Goal: Task Accomplishment & Management: Complete application form

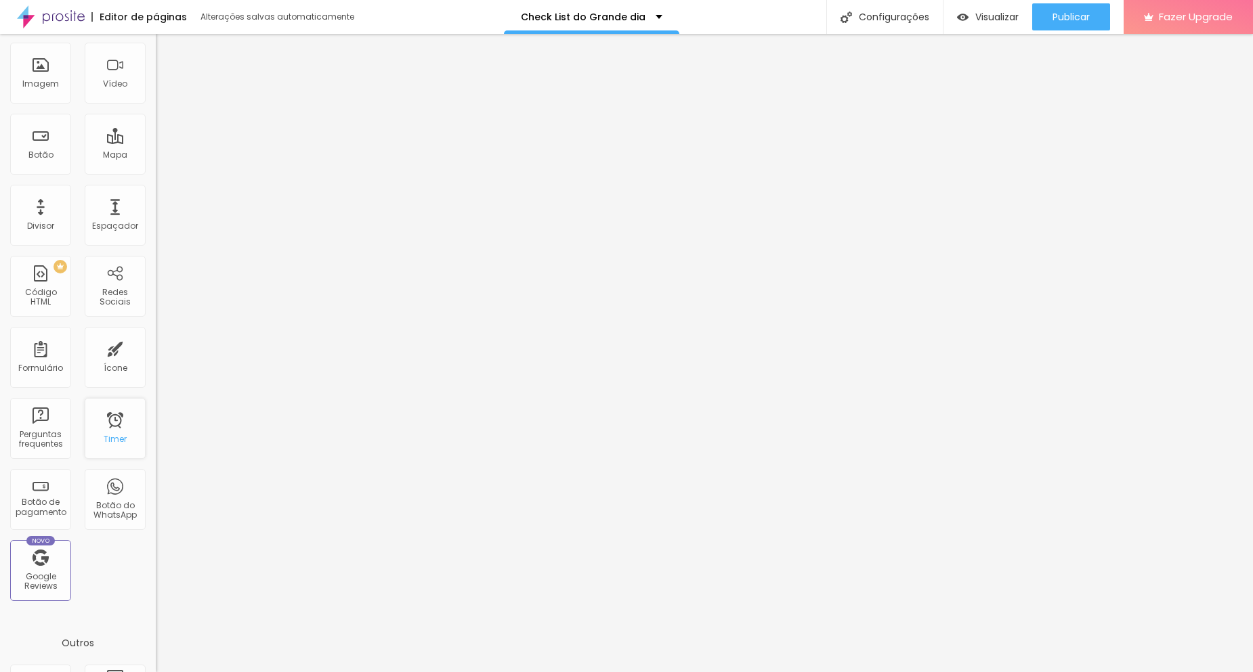
scroll to position [242, 0]
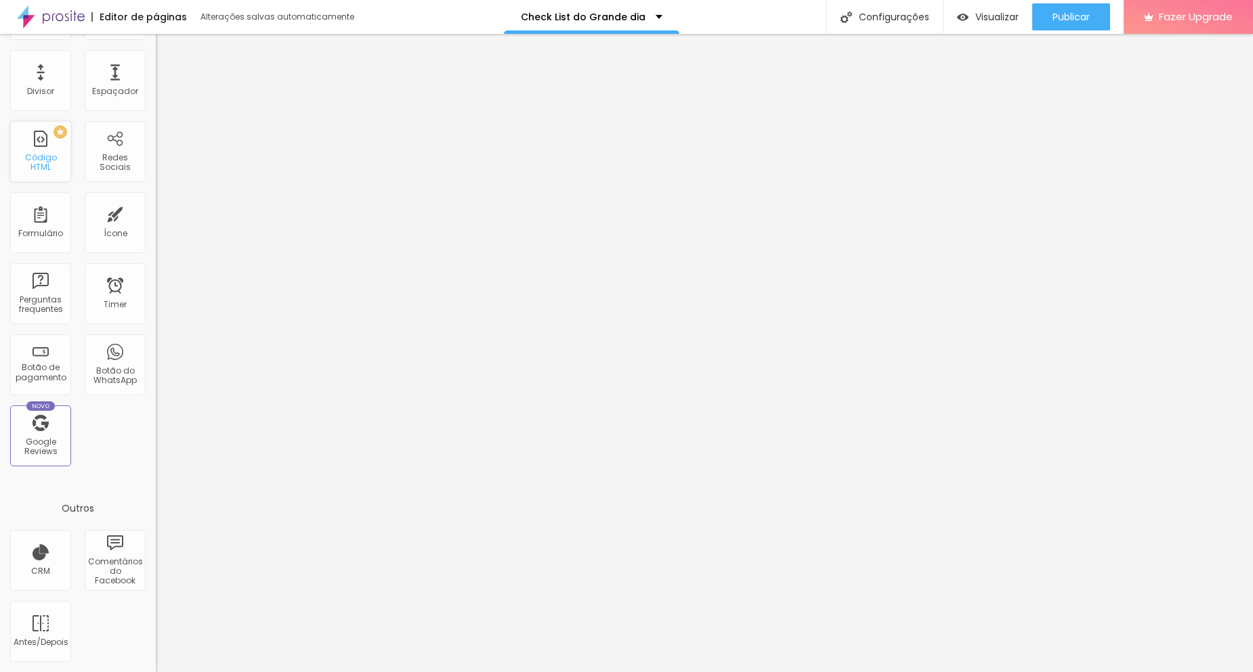
click at [45, 163] on div "Código HTML" at bounding box center [41, 163] width 54 height 20
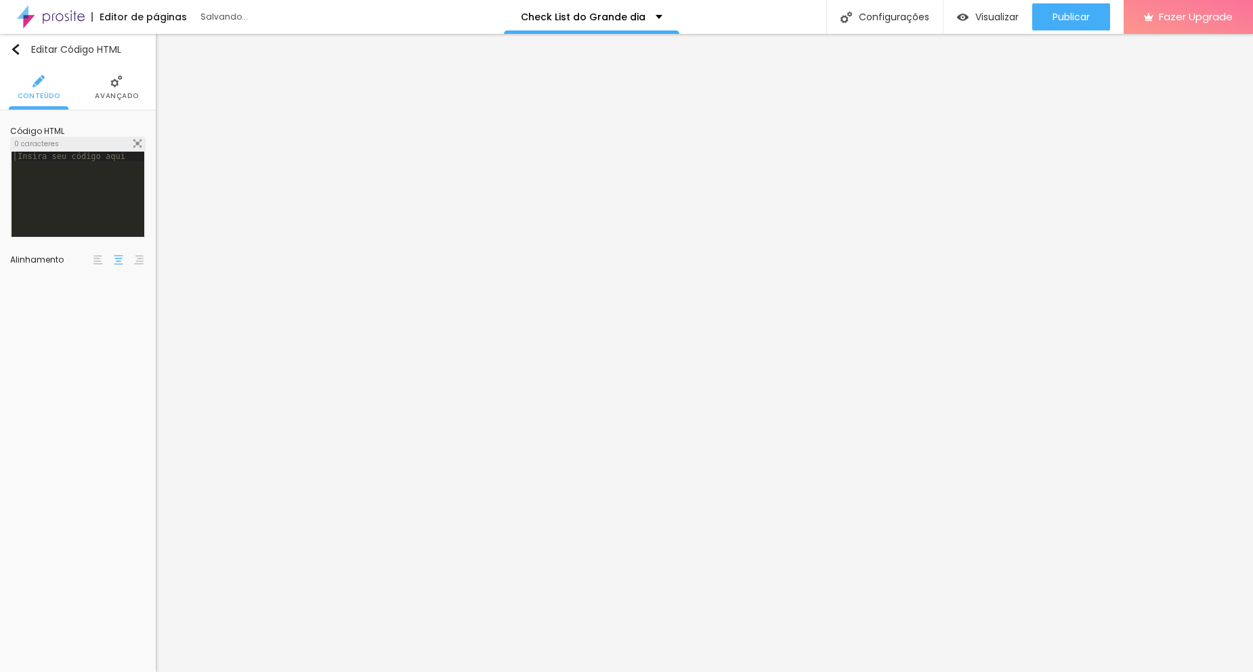
scroll to position [0, 0]
click at [109, 184] on div at bounding box center [78, 204] width 133 height 104
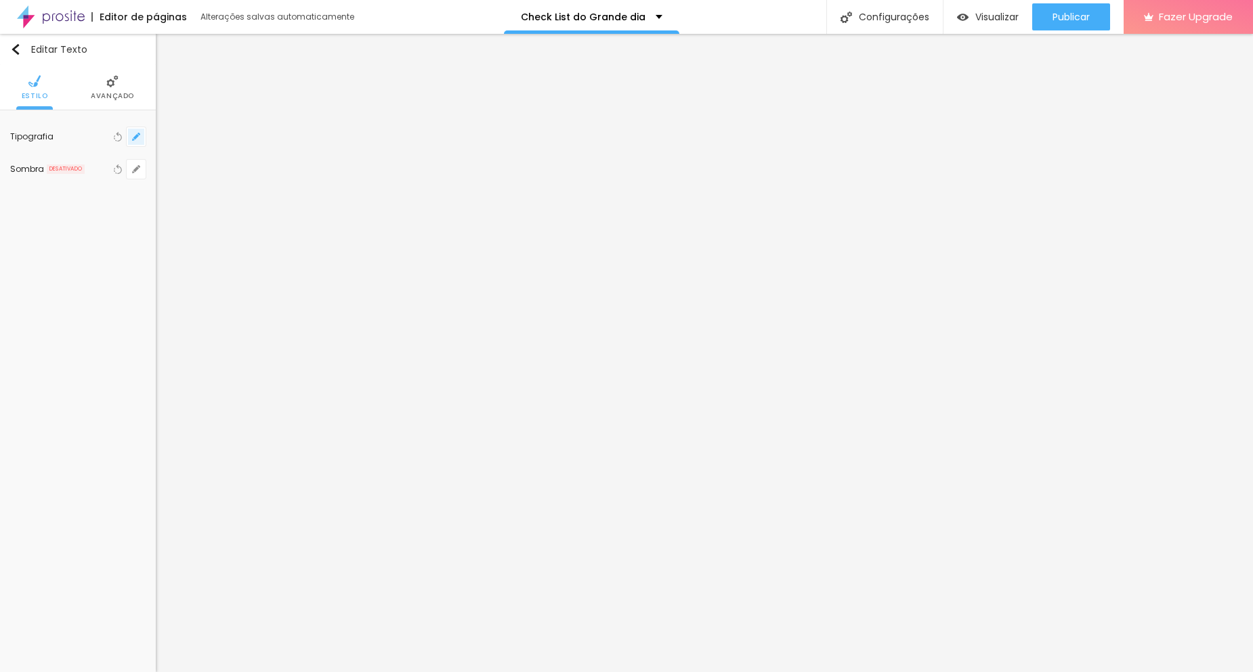
click at [129, 135] on button "button" at bounding box center [136, 136] width 19 height 19
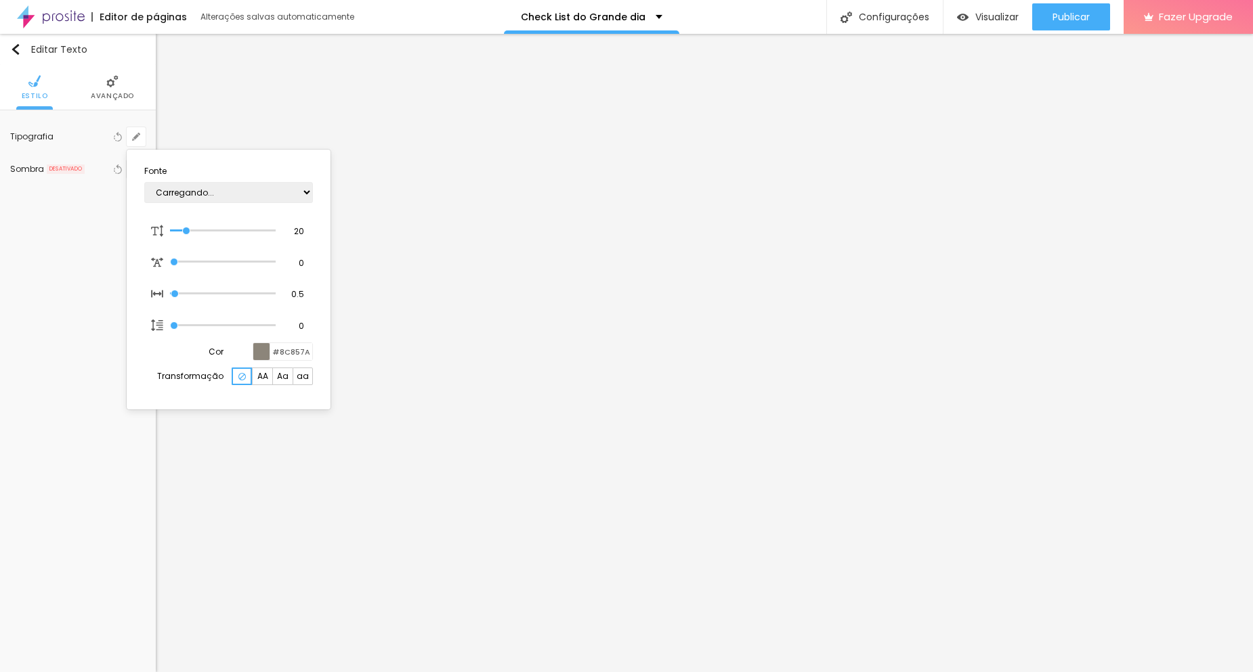
type input "1"
type input "0.5"
click at [262, 196] on select "AbrilFatface-Regular Actor-Regular Alegreya AlegreyaBlack [PERSON_NAME] Allan-R…" at bounding box center [228, 192] width 169 height 21
select select "LibreBaskerville"
click at [144, 182] on select "AbrilFatface-Regular Actor-Regular Alegreya AlegreyaBlack [PERSON_NAME] Allan-R…" at bounding box center [228, 192] width 169 height 21
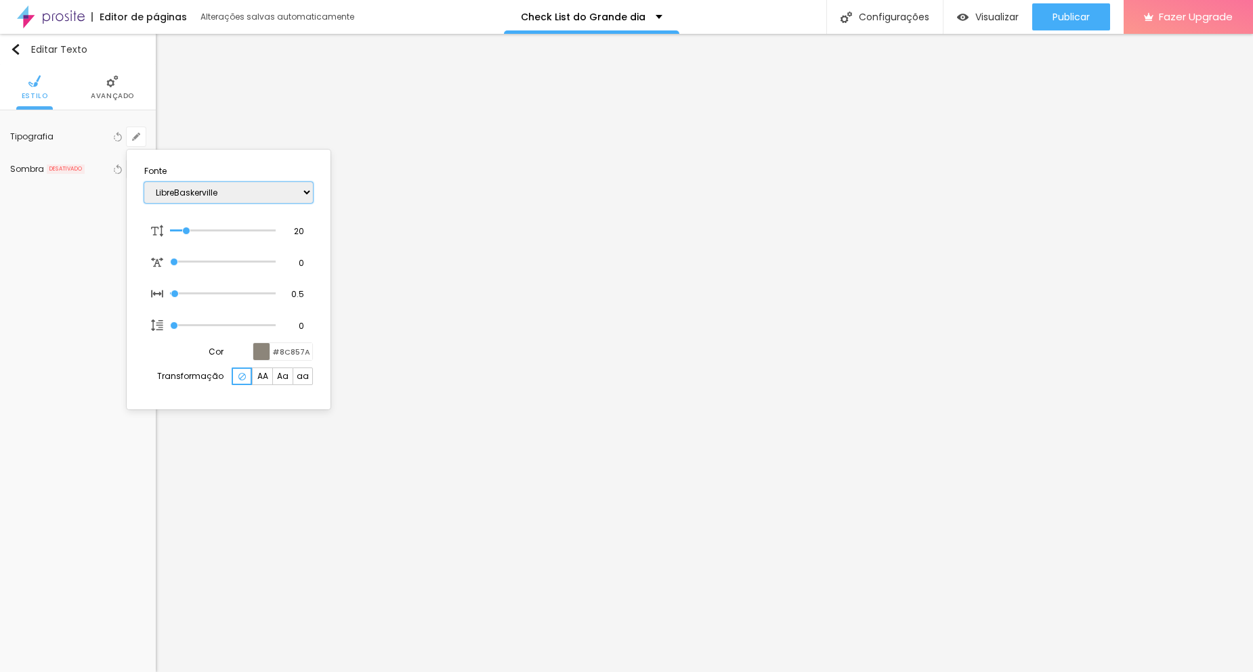
type input "1"
type input "0.5"
type input "1"
type input "0.5"
click at [508, 264] on div at bounding box center [626, 336] width 1253 height 672
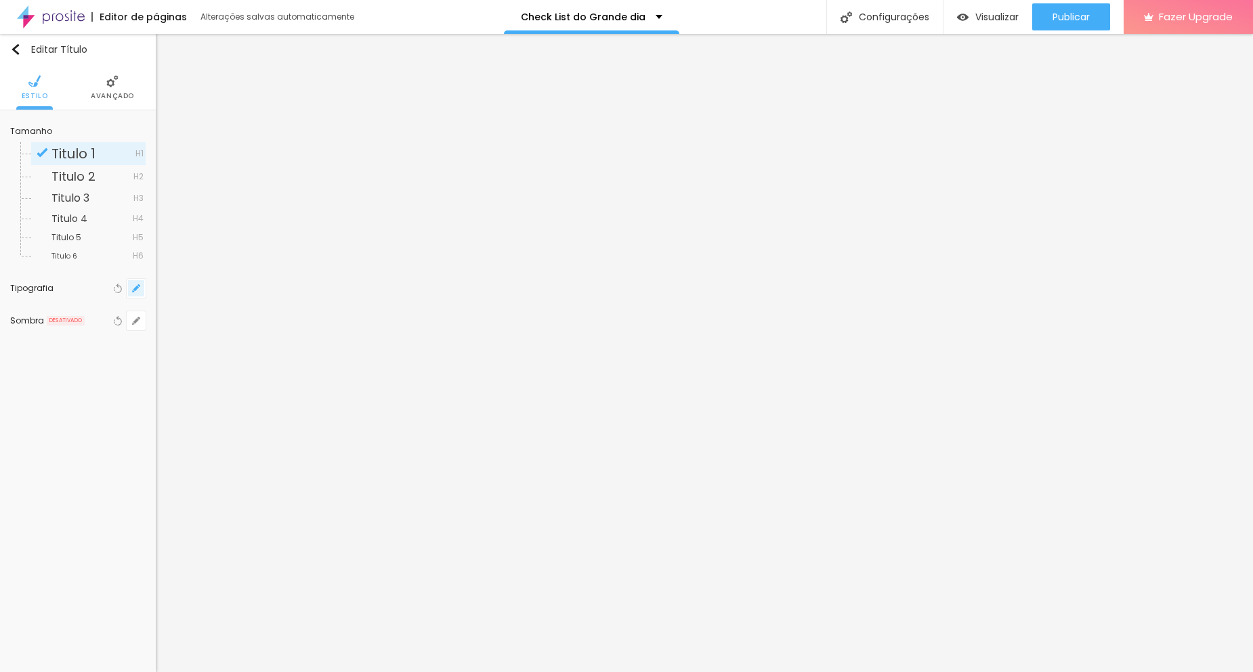
click at [137, 294] on button "button" at bounding box center [136, 288] width 19 height 19
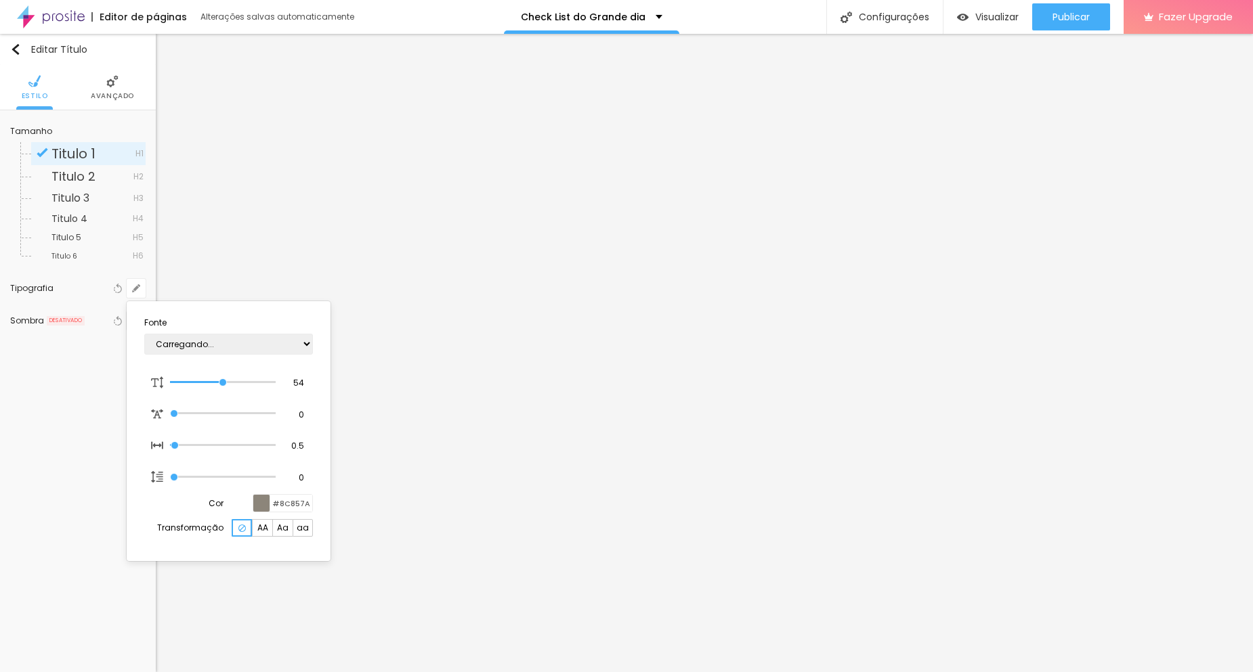
type input "1"
type input "0.5"
click at [219, 348] on select "AbrilFatface-Regular Actor-Regular Alegreya AlegreyaBlack [PERSON_NAME] Allan-R…" at bounding box center [228, 344] width 169 height 21
select select "LibreBaskerville"
click at [144, 334] on select "AbrilFatface-Regular Actor-Regular Alegreya AlegreyaBlack [PERSON_NAME] Allan-R…" at bounding box center [228, 344] width 169 height 21
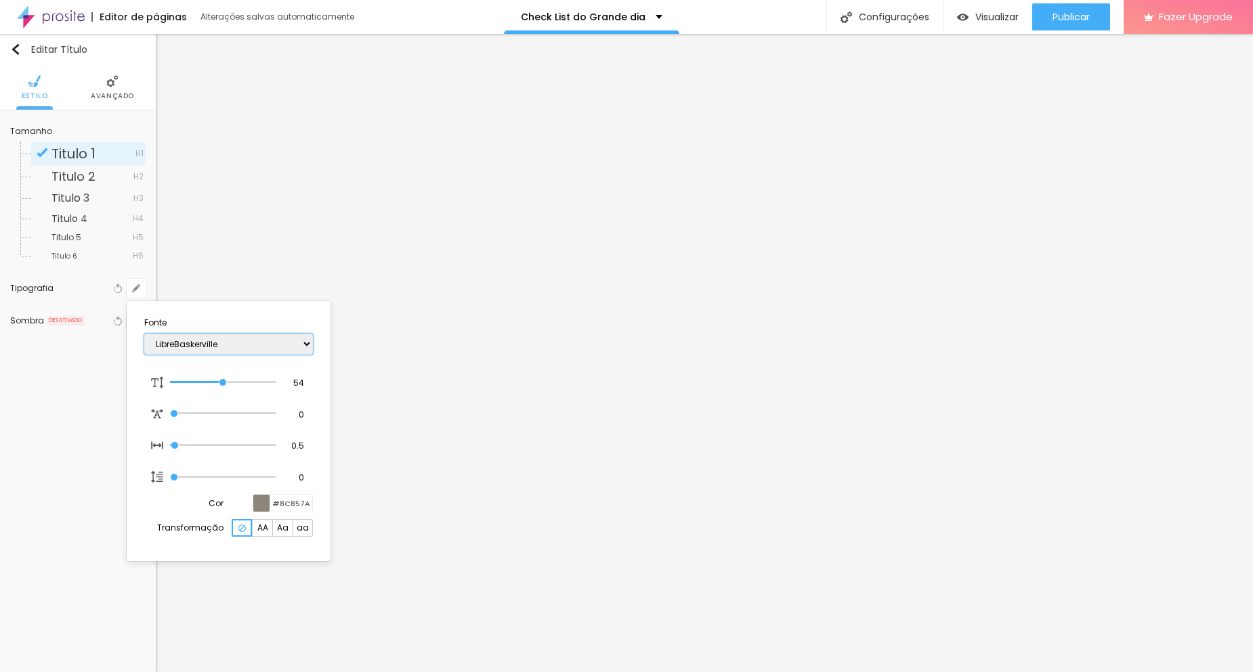
type input "1"
type input "0.5"
click at [1108, 242] on div at bounding box center [626, 336] width 1253 height 672
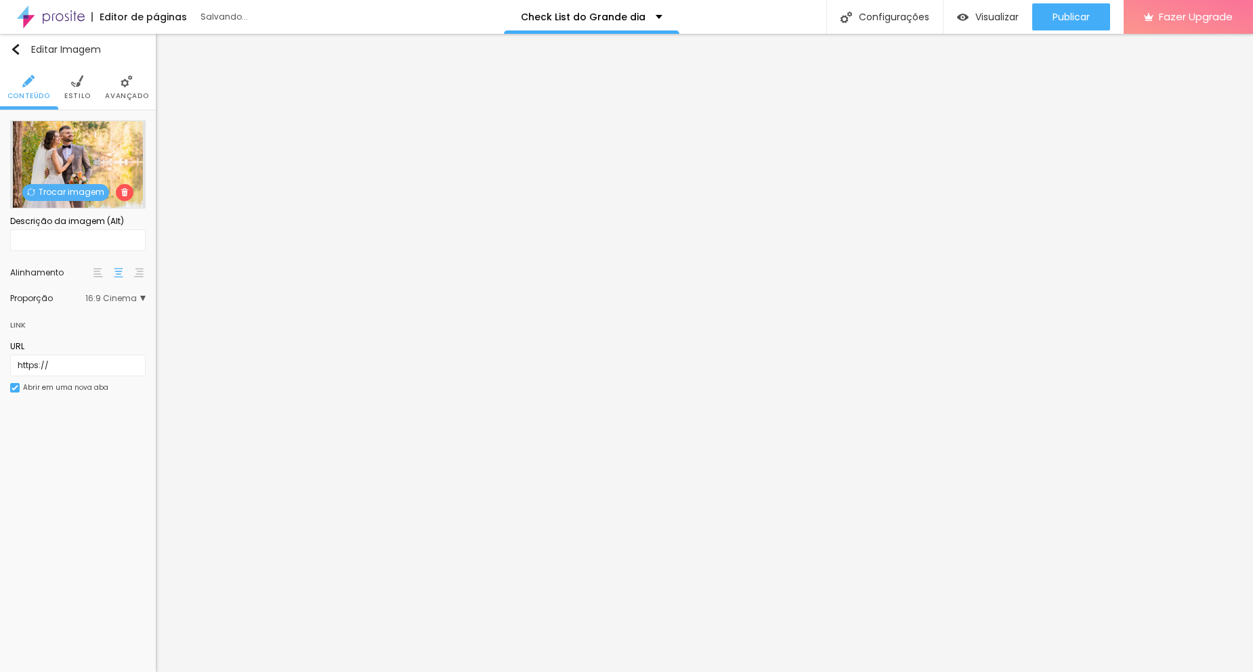
click at [47, 189] on span "Trocar imagem" at bounding box center [65, 192] width 87 height 17
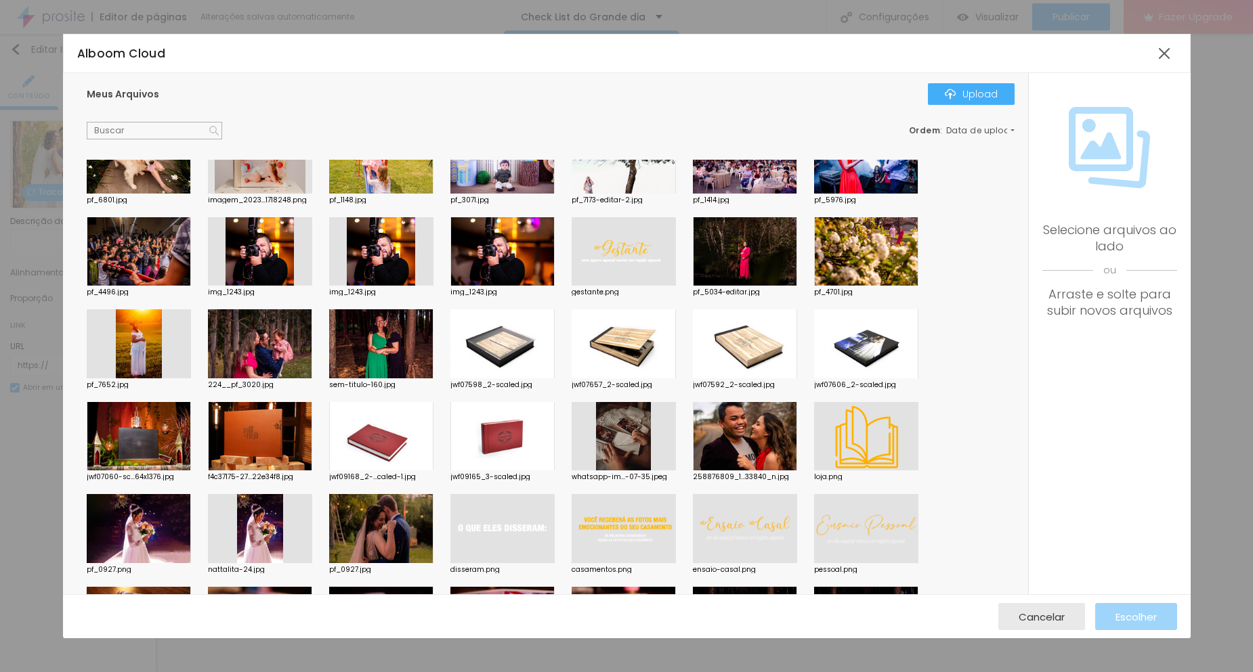
scroll to position [1438, 0]
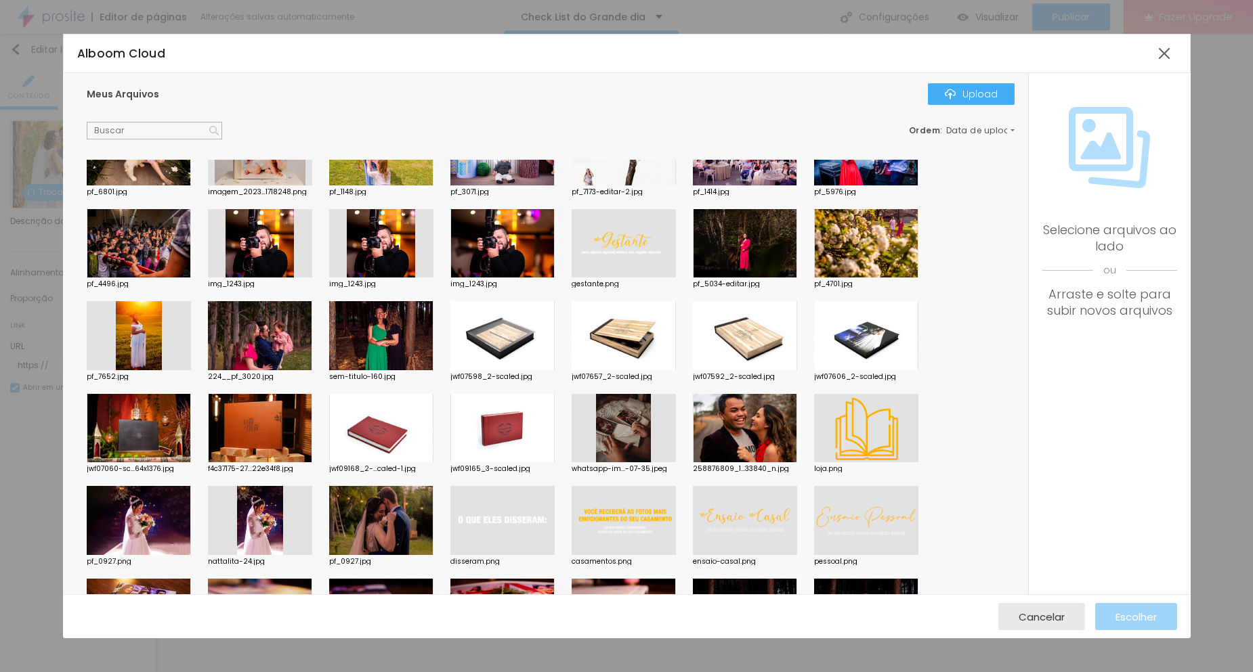
click at [1182, 326] on div "Selecione arquivos ao lado ou Arraste e solte para subir novos arquivos" at bounding box center [1109, 334] width 163 height 522
click at [1197, 321] on div "Alboom Cloud Meus Arquivos Upload Ordem : Data de upload casamentos-br-86.jpg c…" at bounding box center [626, 336] width 1253 height 672
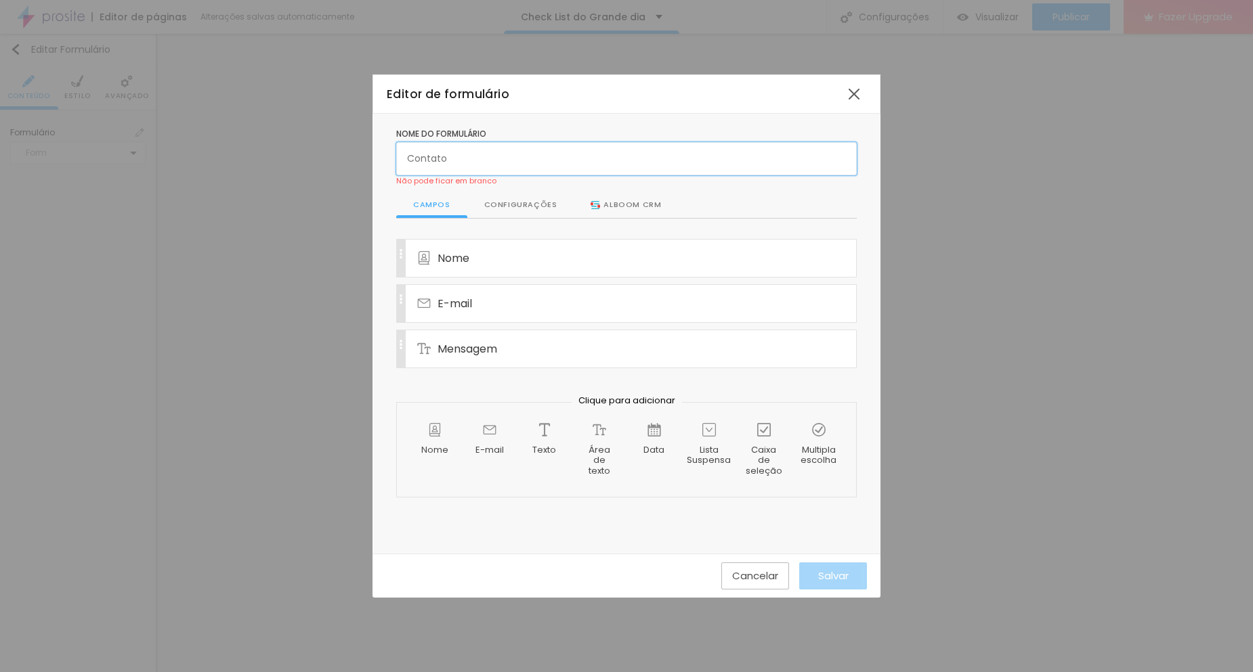
click at [442, 160] on input "text" at bounding box center [626, 158] width 461 height 33
type input "CHECKLIST"
click at [508, 201] on div "Configurações" at bounding box center [520, 205] width 107 height 26
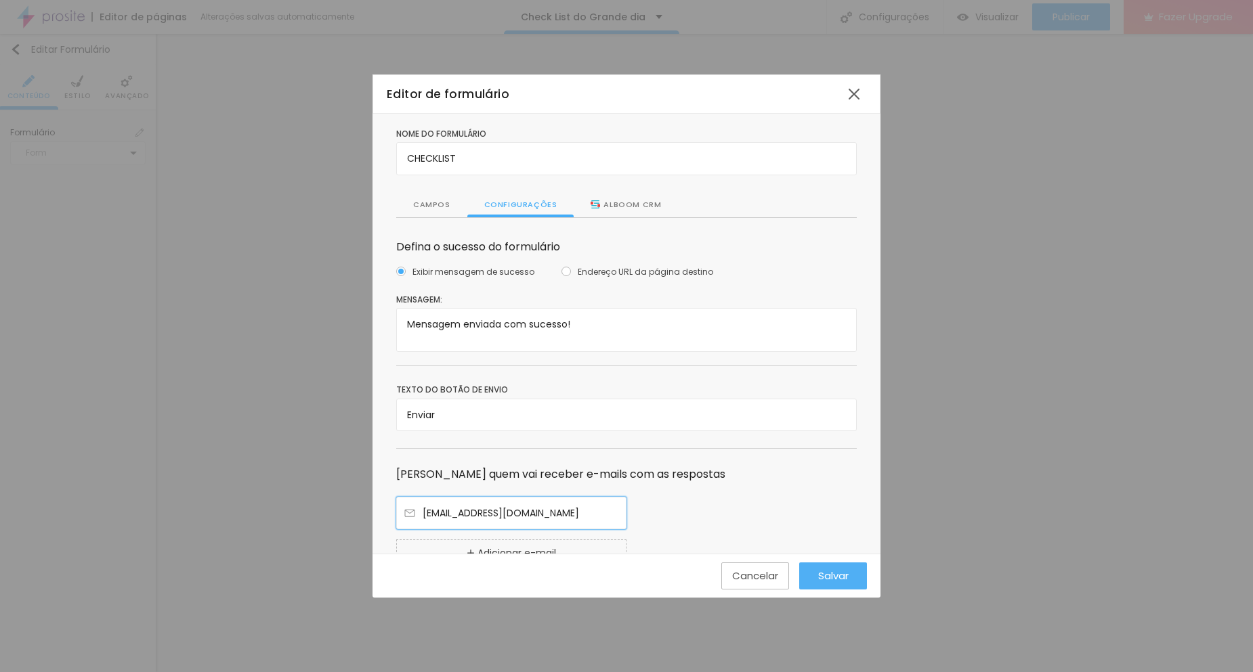
click at [524, 515] on input "[EMAIL_ADDRESS][DOMAIN_NAME]" at bounding box center [511, 513] width 230 height 33
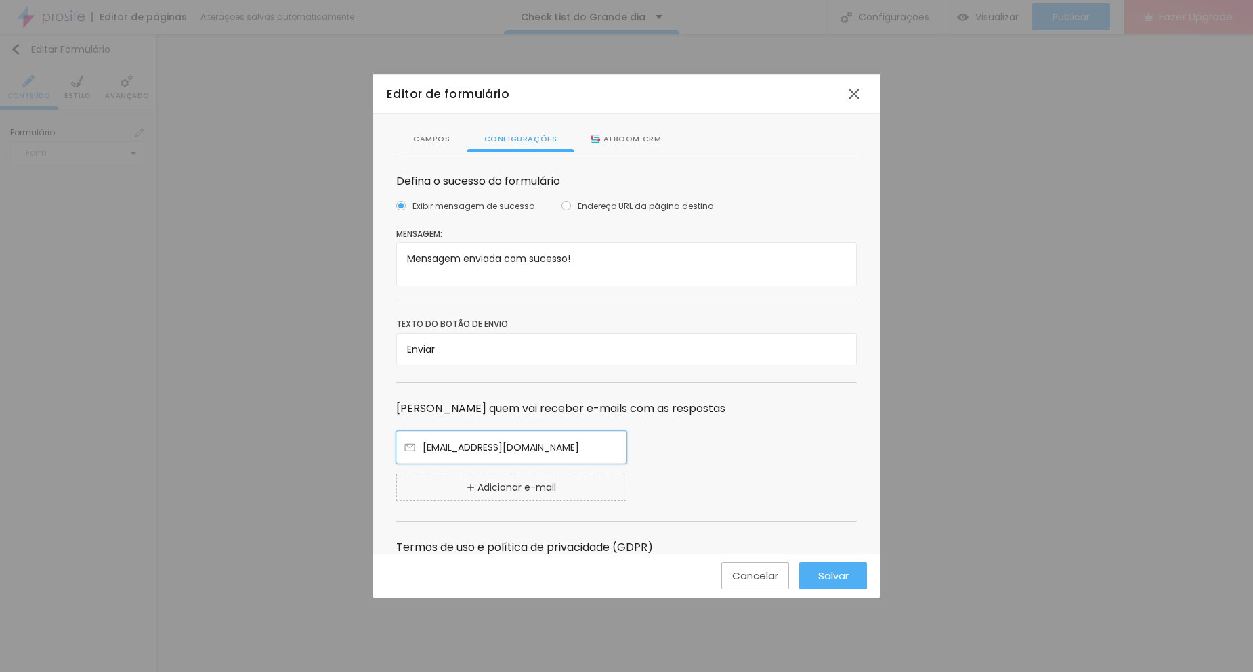
scroll to position [121, 0]
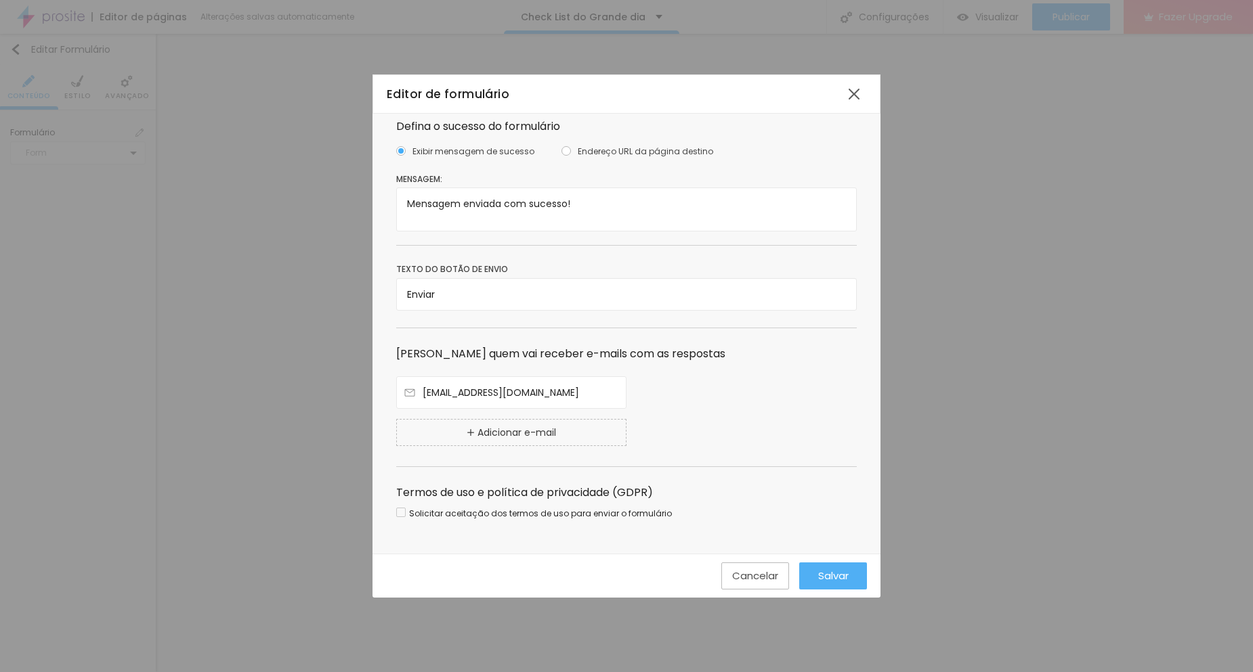
click at [515, 439] on span "Adicionar e-mail" at bounding box center [516, 432] width 79 height 15
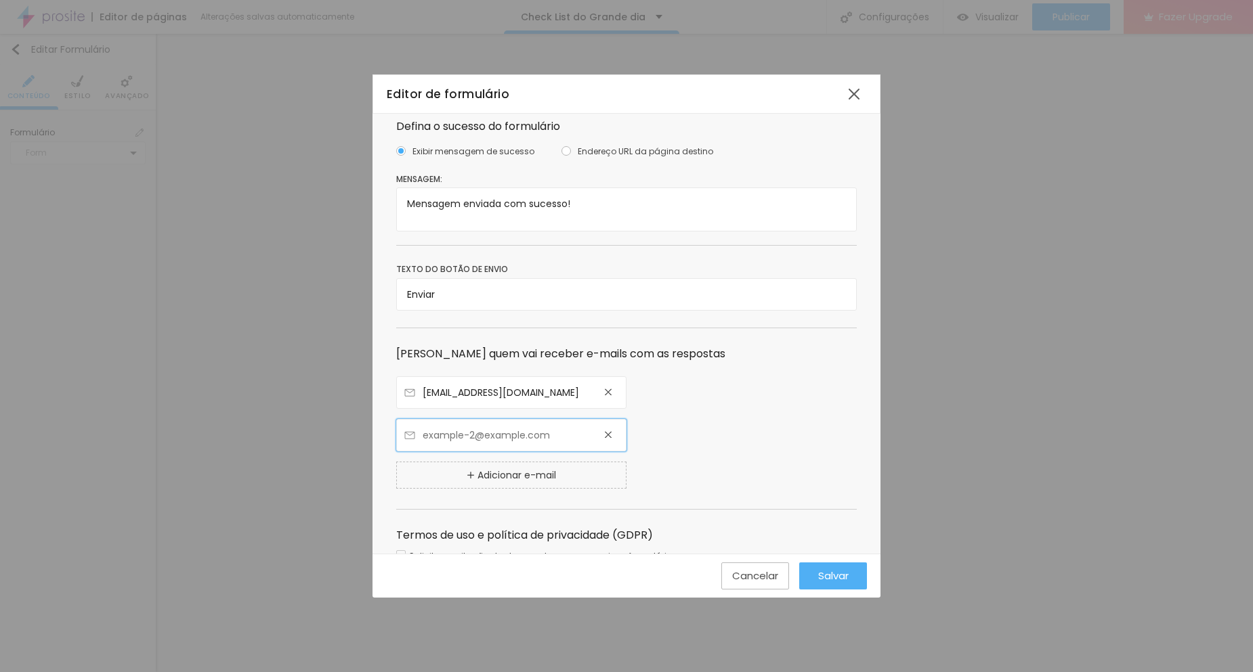
click at [519, 432] on input "text" at bounding box center [511, 435] width 230 height 33
type input "E"
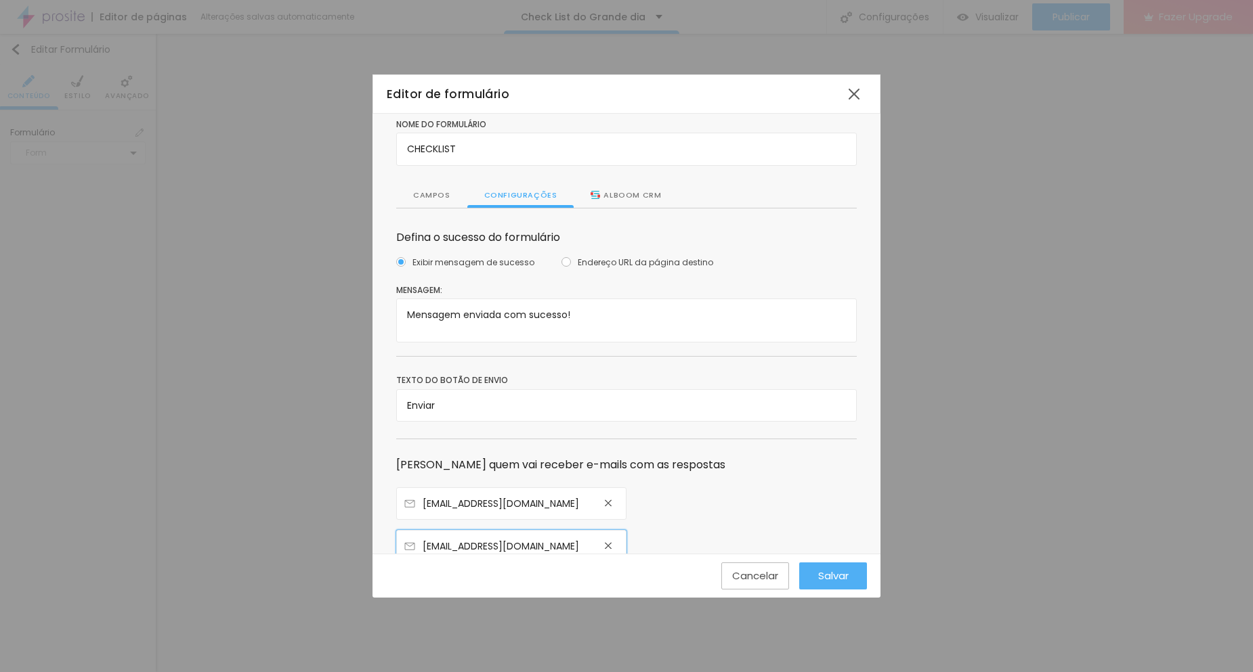
scroll to position [0, 0]
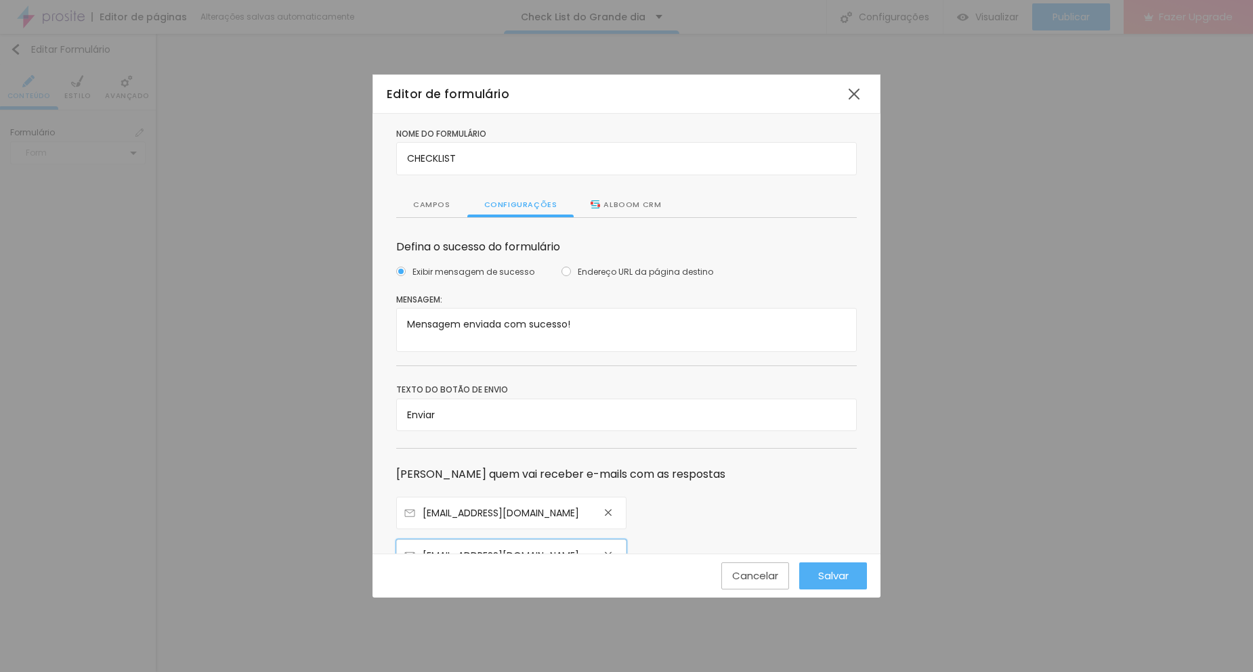
type input "[EMAIL_ADDRESS][DOMAIN_NAME]"
click at [600, 203] on div "Alboom CRM" at bounding box center [626, 205] width 70 height 12
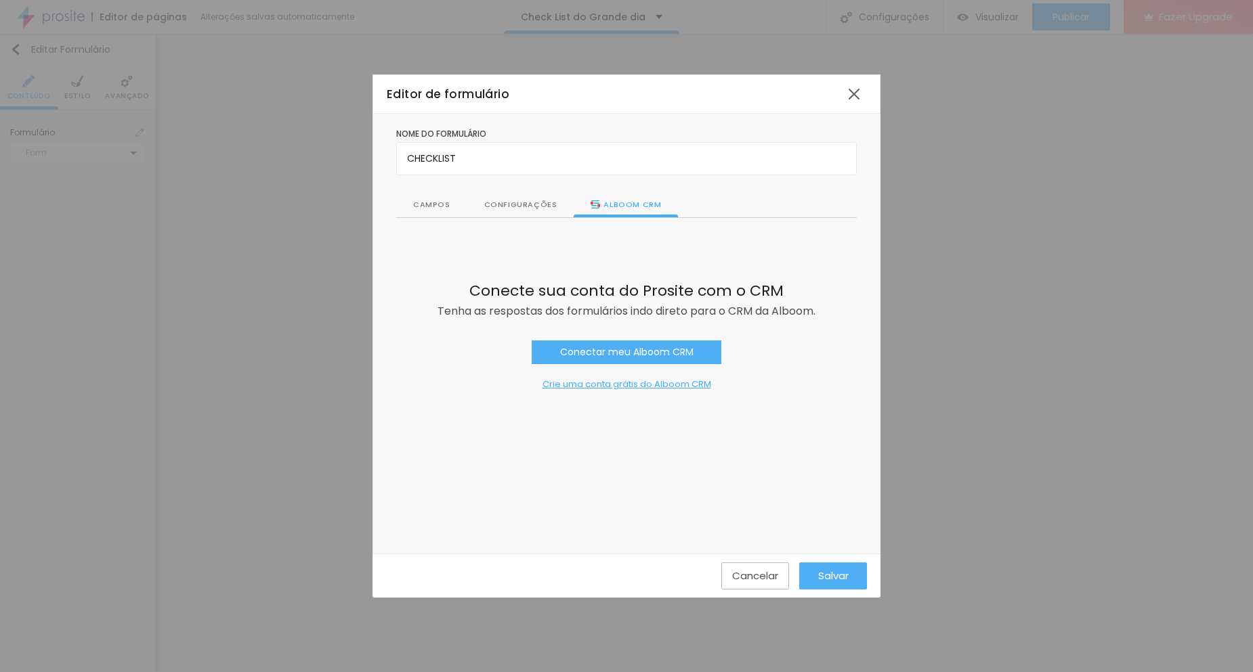
click at [635, 350] on span "Conectar meu Alboom CRM" at bounding box center [626, 352] width 133 height 15
click at [427, 194] on div "Campos" at bounding box center [431, 205] width 71 height 26
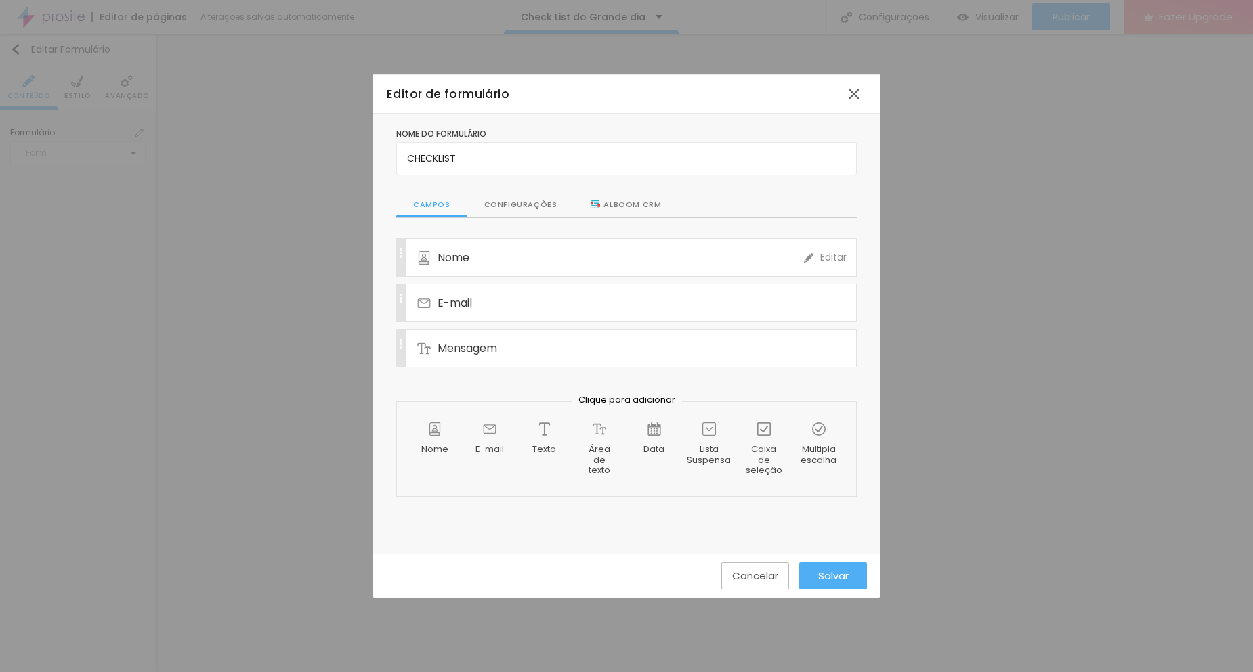
click at [498, 261] on div "Nome" at bounding box center [610, 257] width 387 height 37
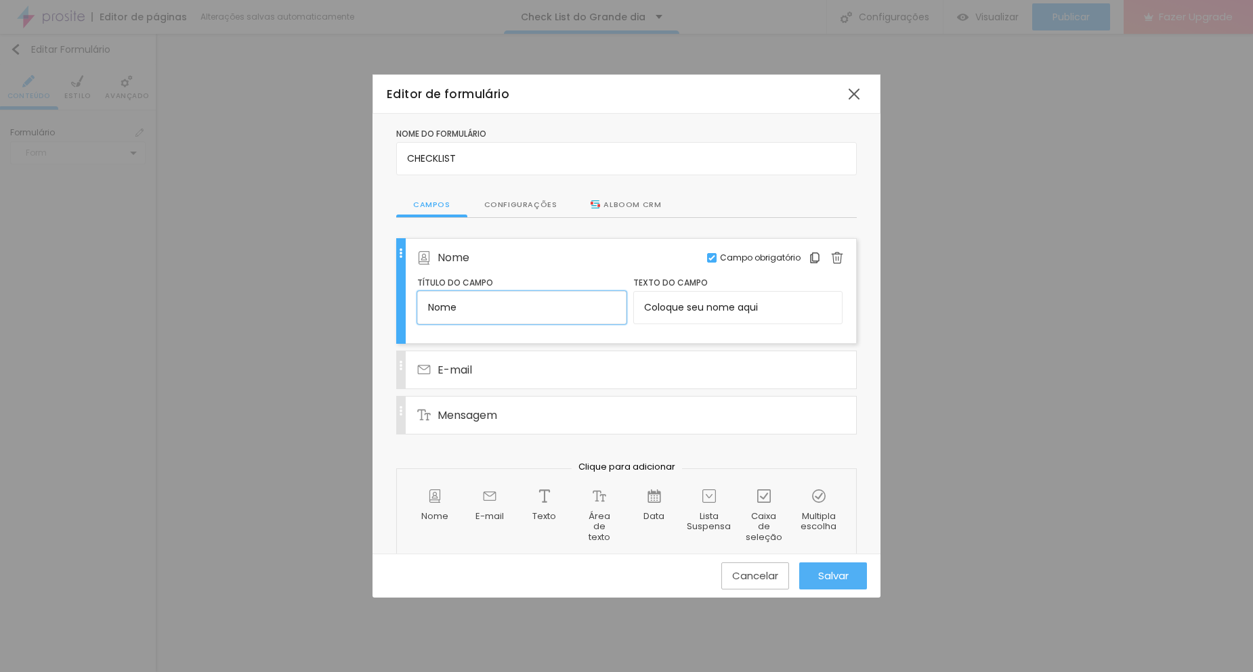
click at [500, 303] on input "Nome" at bounding box center [521, 307] width 209 height 33
click at [809, 259] on img at bounding box center [815, 258] width 12 height 12
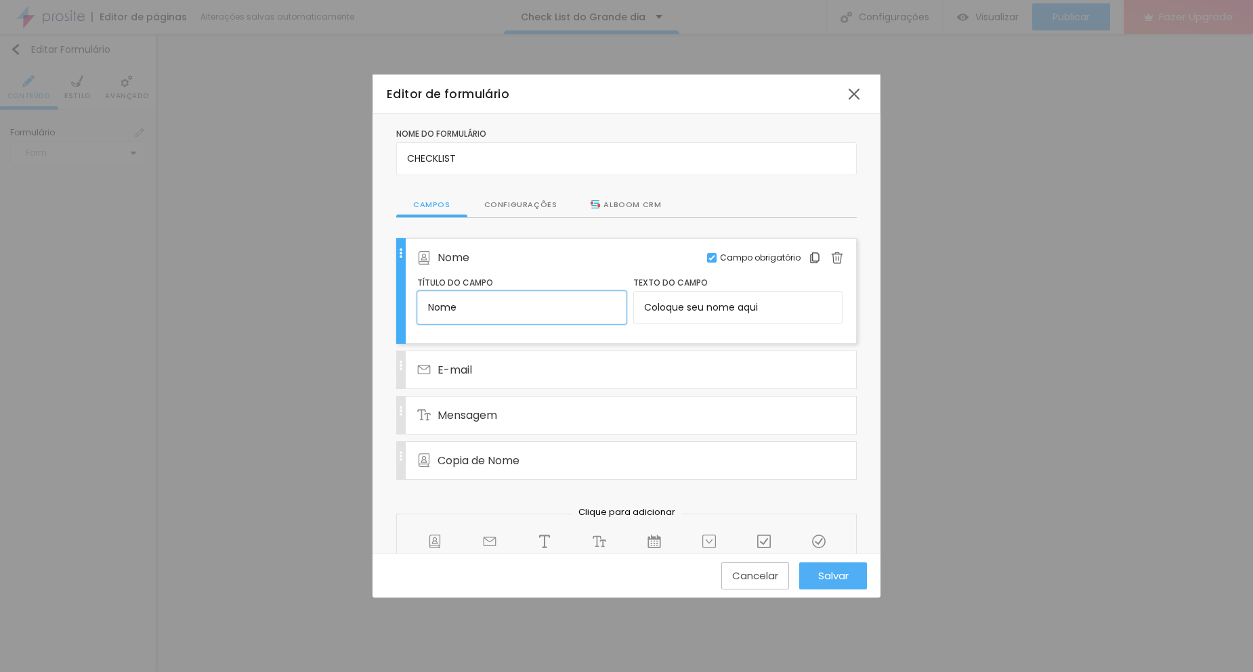
click at [489, 302] on input "Nome" at bounding box center [521, 307] width 209 height 33
click at [809, 260] on img at bounding box center [815, 258] width 12 height 12
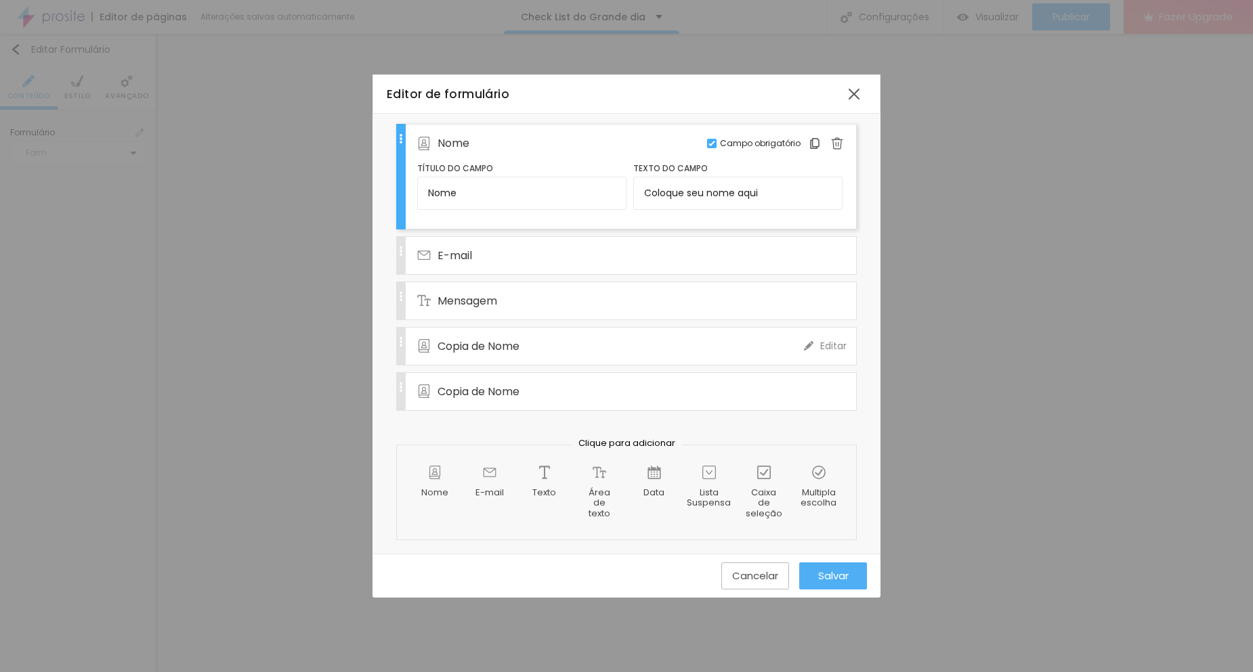
click at [820, 349] on span "Editar" at bounding box center [833, 346] width 26 height 14
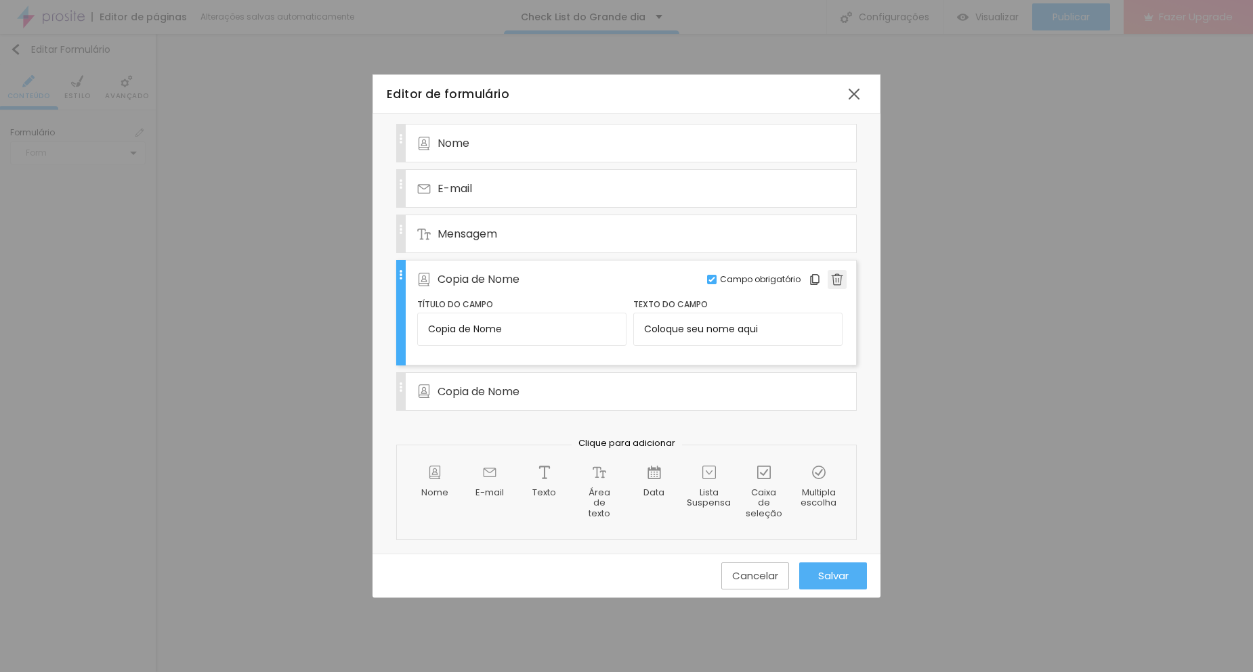
click at [831, 276] on img at bounding box center [837, 280] width 12 height 12
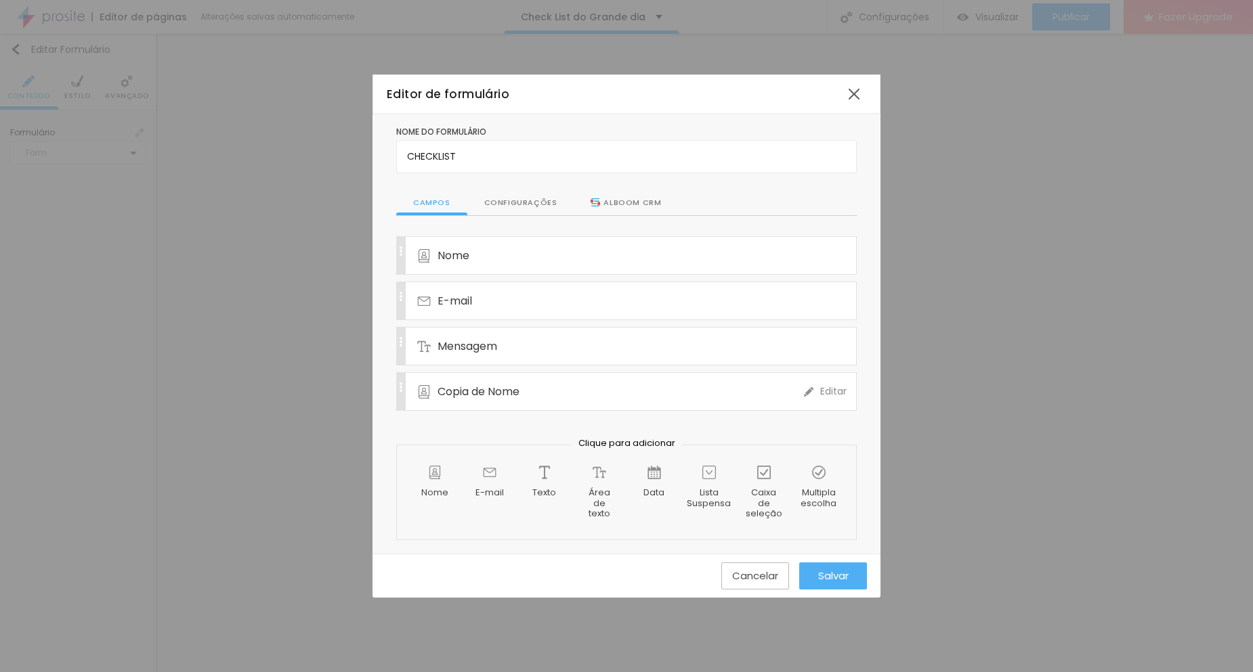
click at [826, 394] on span "Editar" at bounding box center [833, 392] width 26 height 14
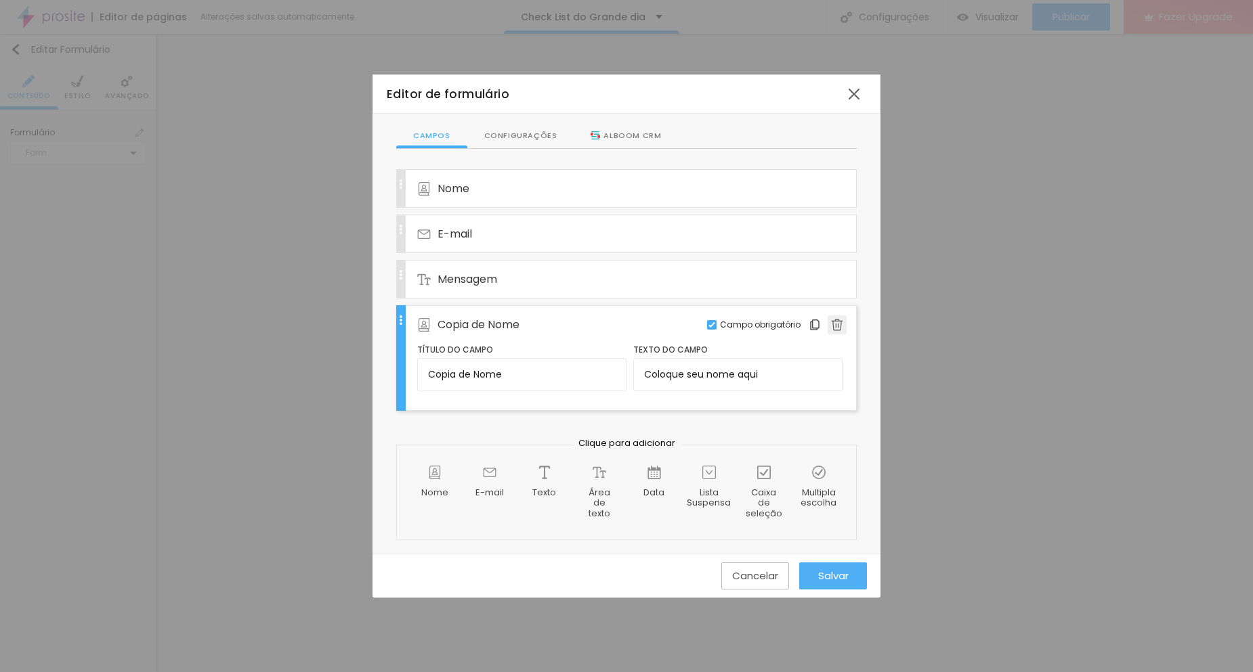
click at [831, 328] on img at bounding box center [837, 325] width 12 height 12
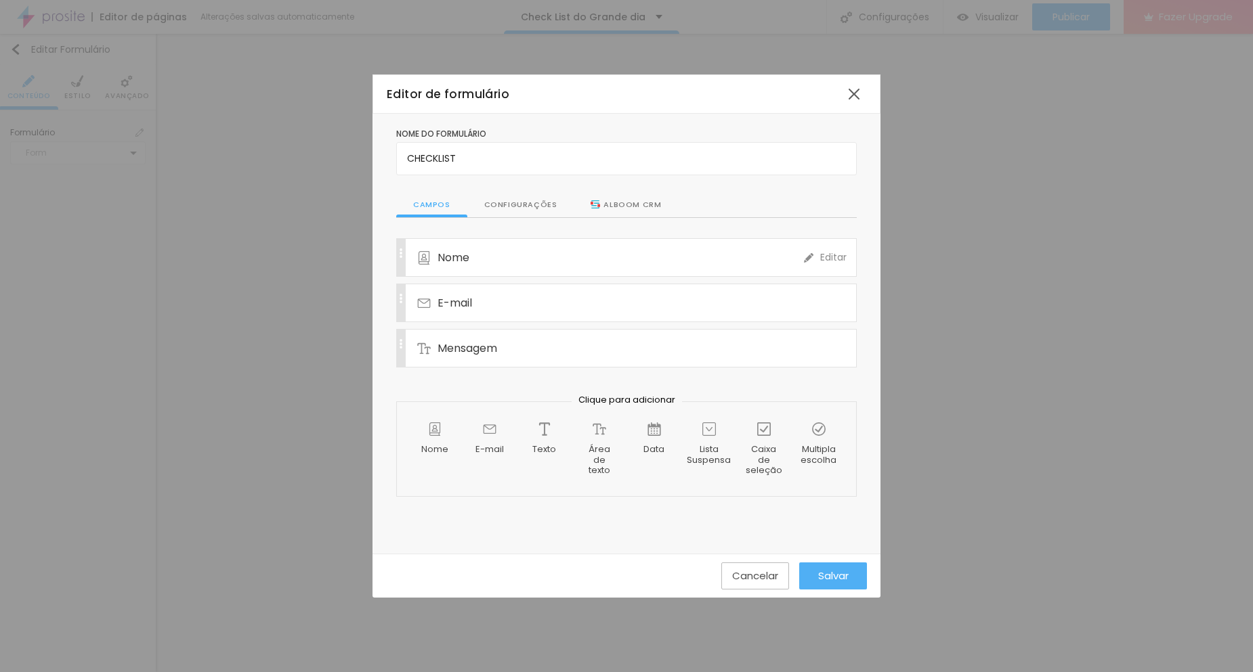
click at [547, 260] on div "Nome" at bounding box center [610, 257] width 387 height 37
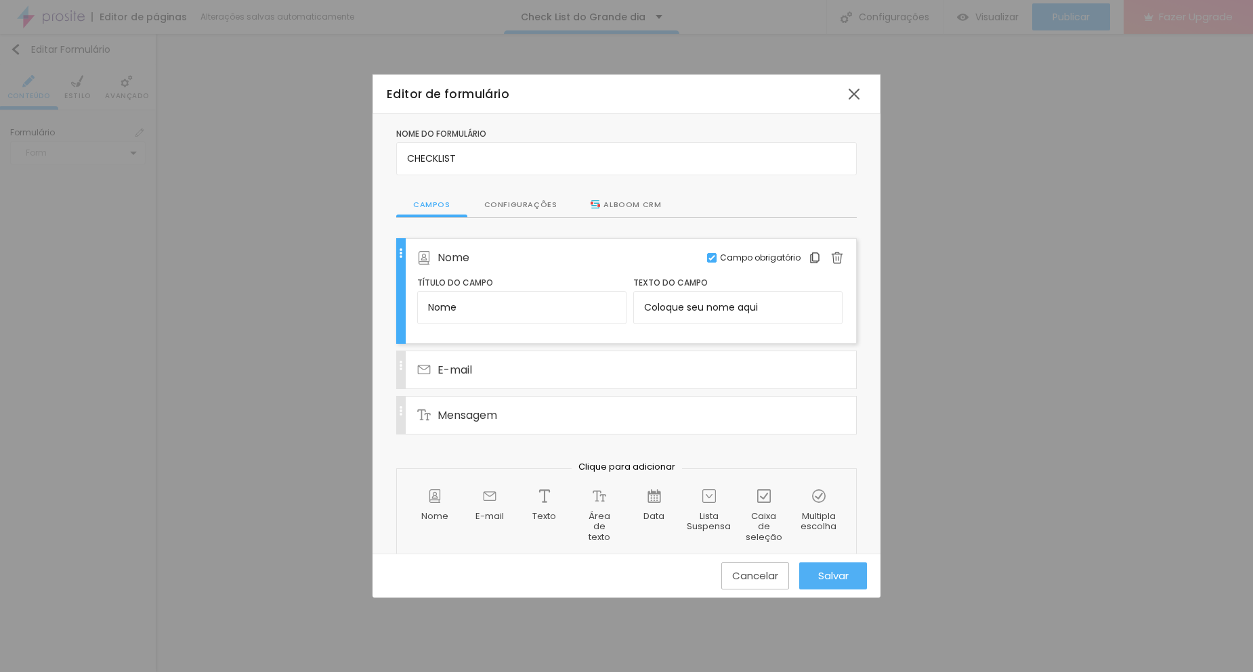
click at [450, 256] on span "Nome" at bounding box center [453, 257] width 32 height 17
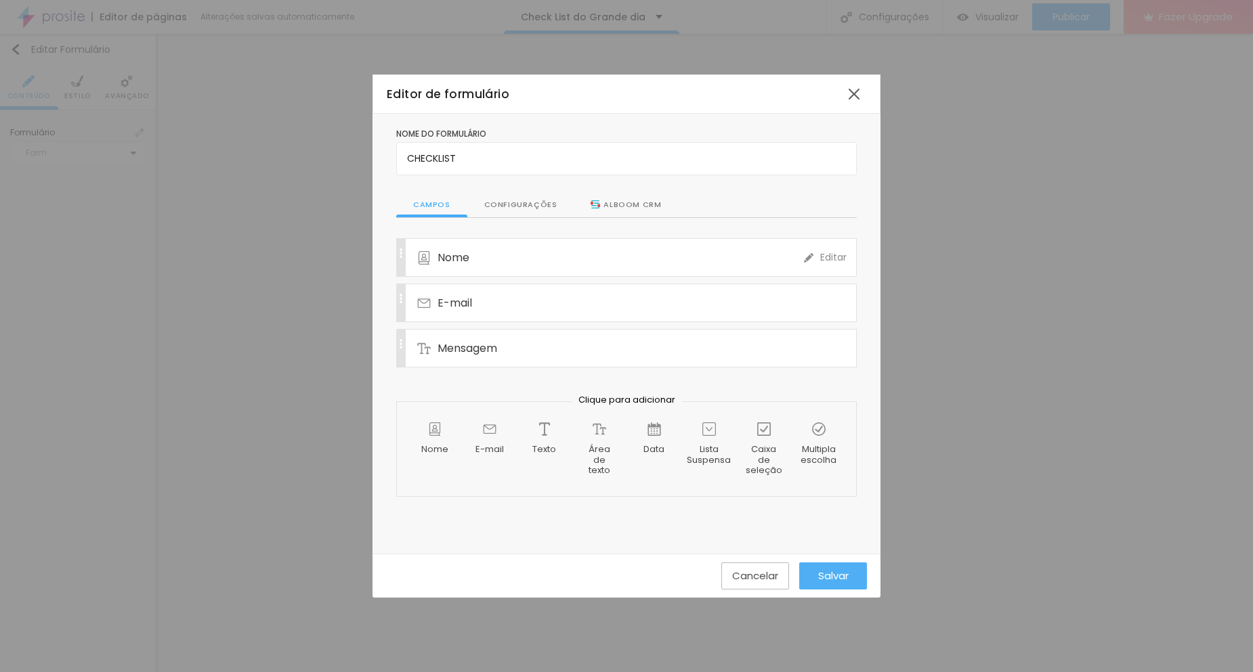
click at [450, 256] on span "Nome" at bounding box center [453, 257] width 32 height 17
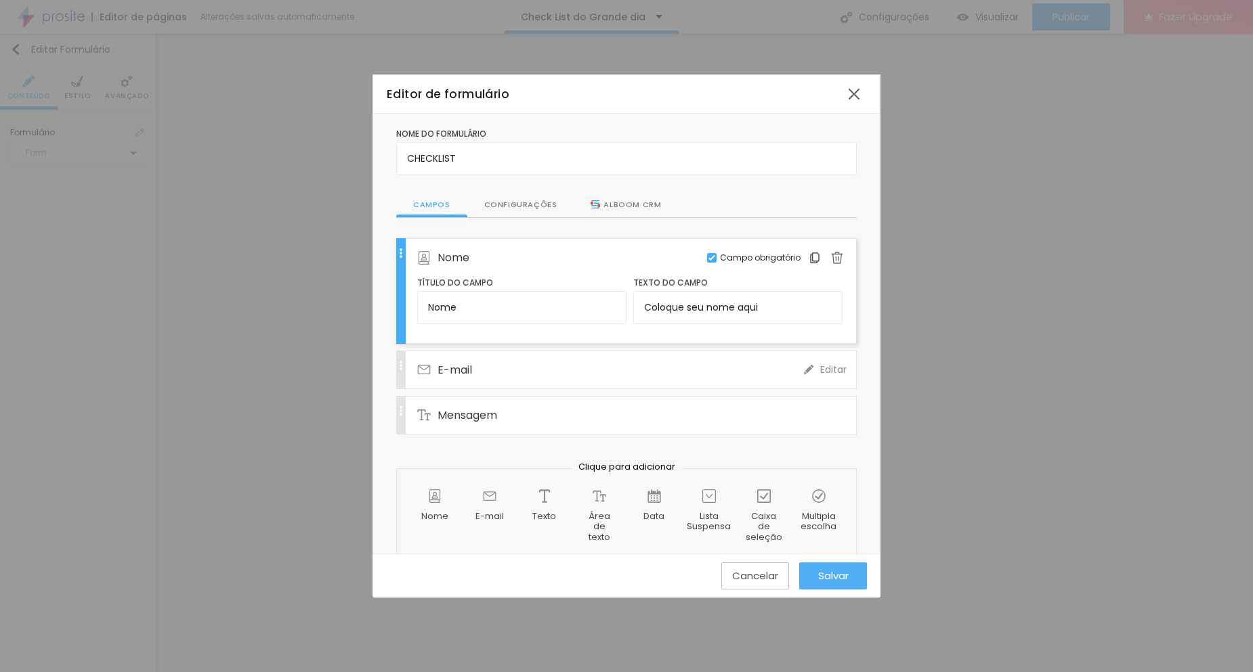
click at [442, 370] on span "E-mail" at bounding box center [454, 370] width 35 height 17
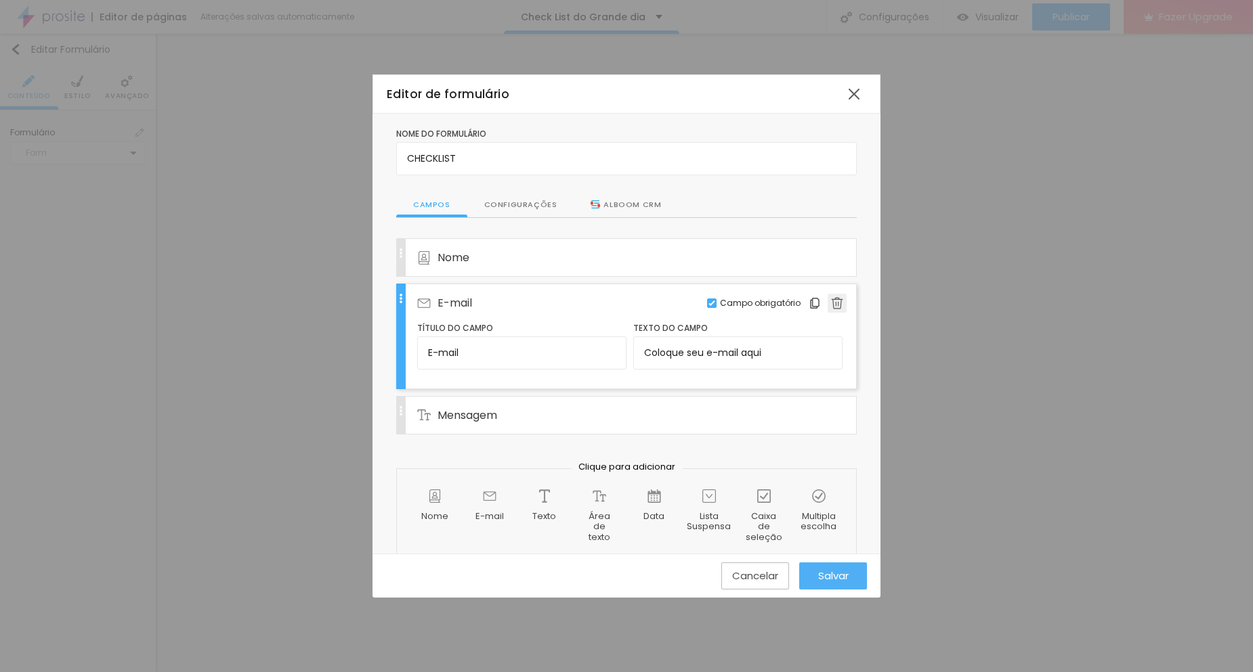
click at [829, 295] on div at bounding box center [837, 303] width 19 height 19
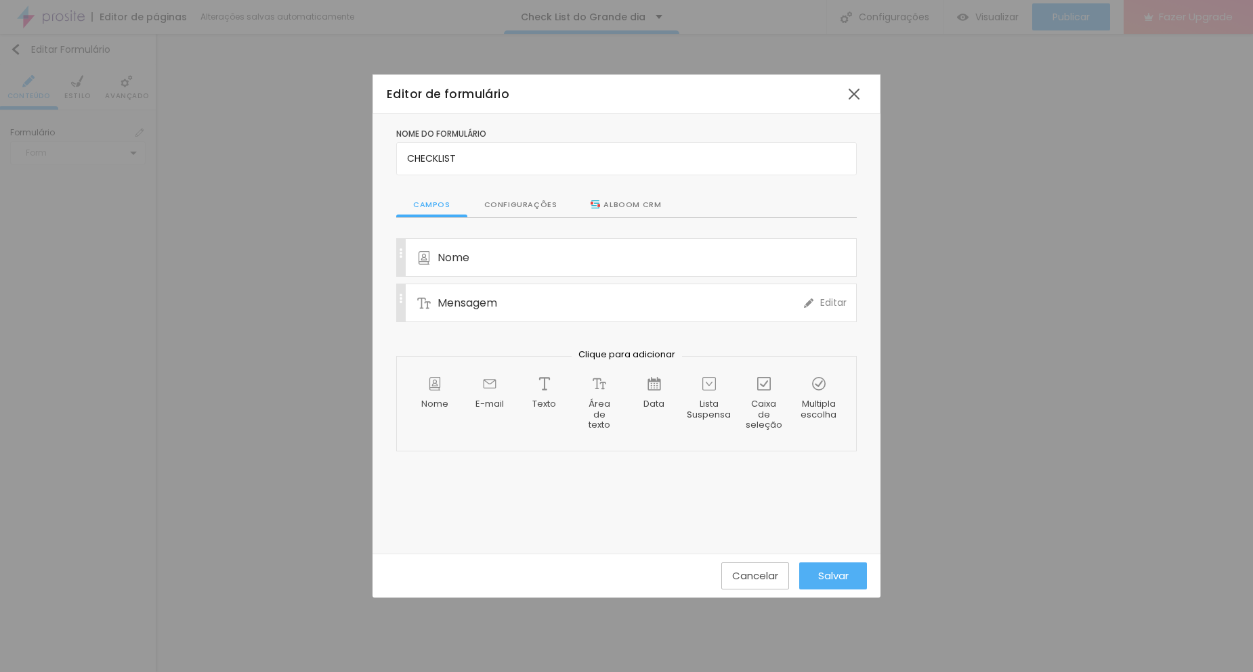
click at [593, 301] on div "Mensagem" at bounding box center [610, 302] width 387 height 37
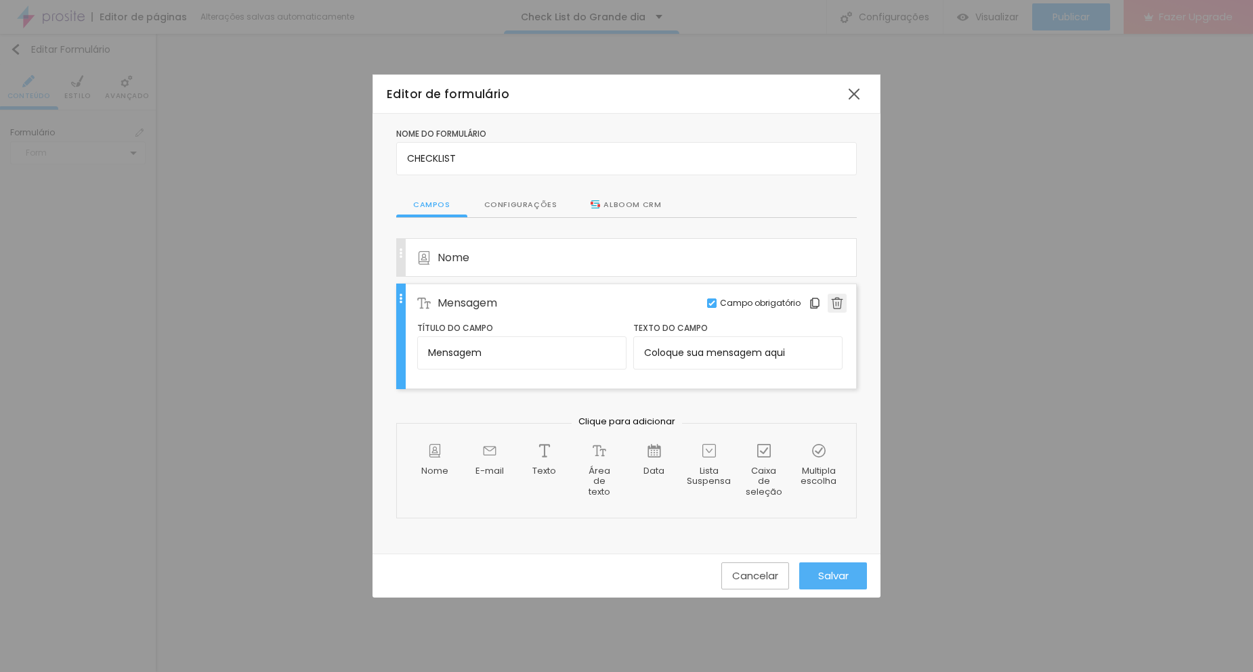
click at [836, 308] on img at bounding box center [837, 303] width 12 height 12
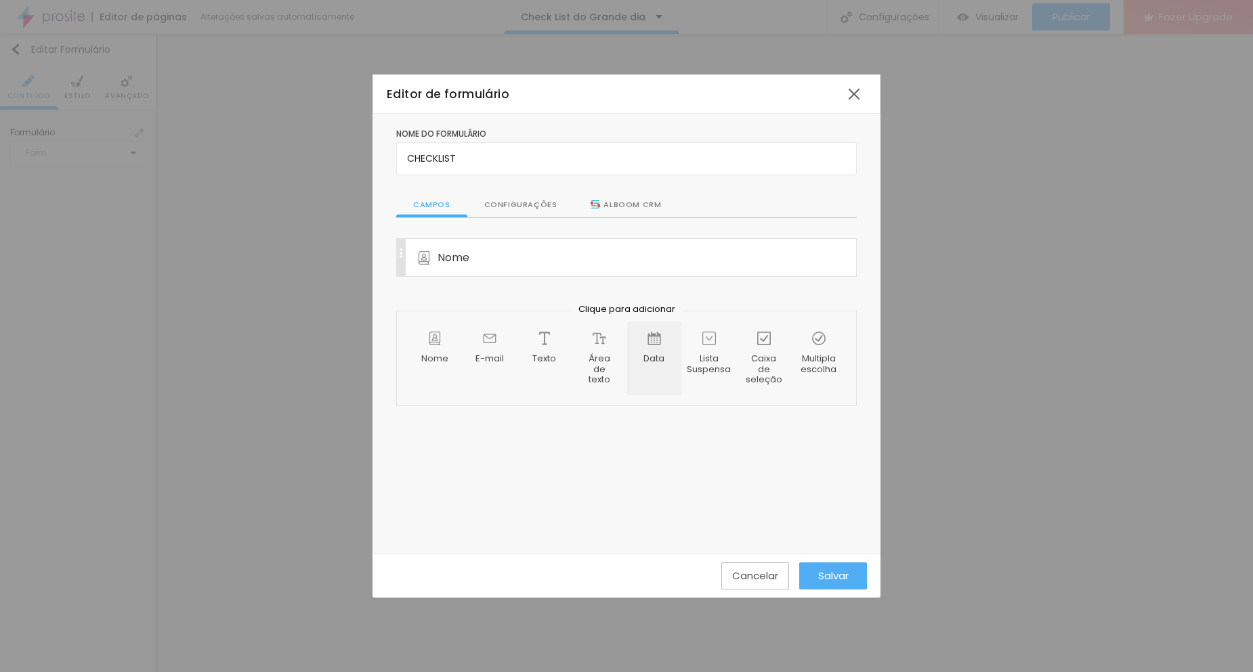
click at [650, 351] on div "Data" at bounding box center [654, 359] width 54 height 74
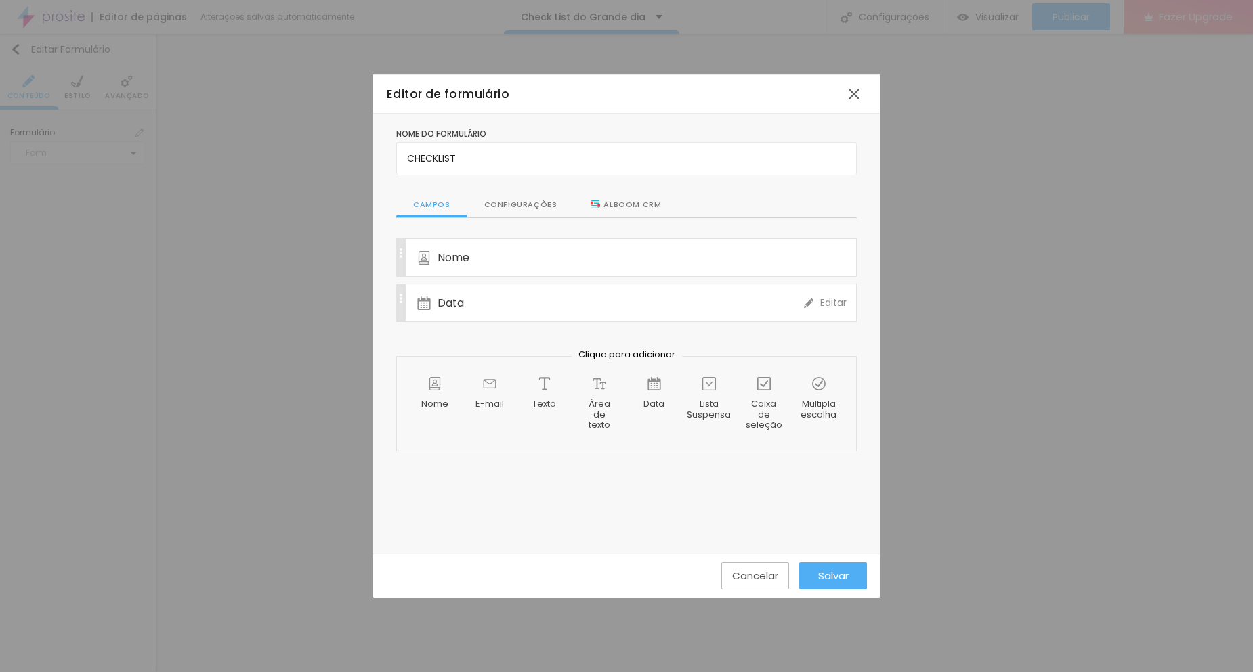
click at [479, 303] on div "Data" at bounding box center [610, 302] width 387 height 37
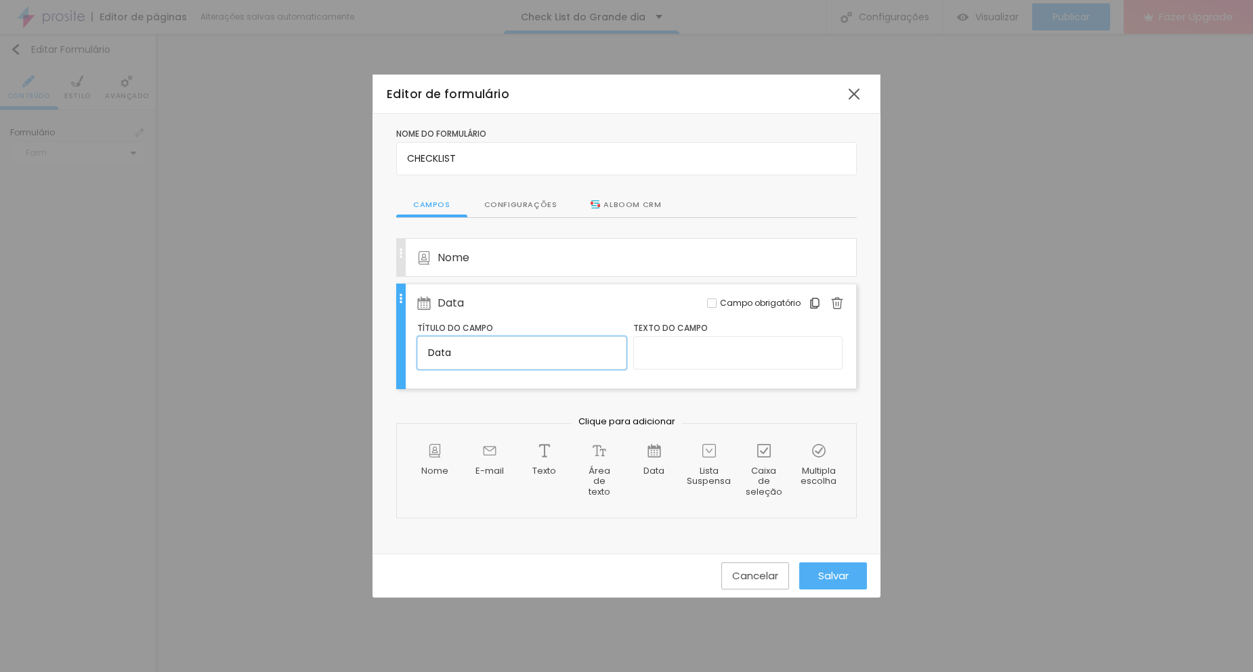
click at [534, 352] on input "Data" at bounding box center [521, 353] width 209 height 33
click at [723, 358] on input "text" at bounding box center [737, 353] width 209 height 33
click at [470, 347] on input "Data" at bounding box center [521, 353] width 209 height 33
click at [433, 304] on div "Data" at bounding box center [610, 302] width 387 height 37
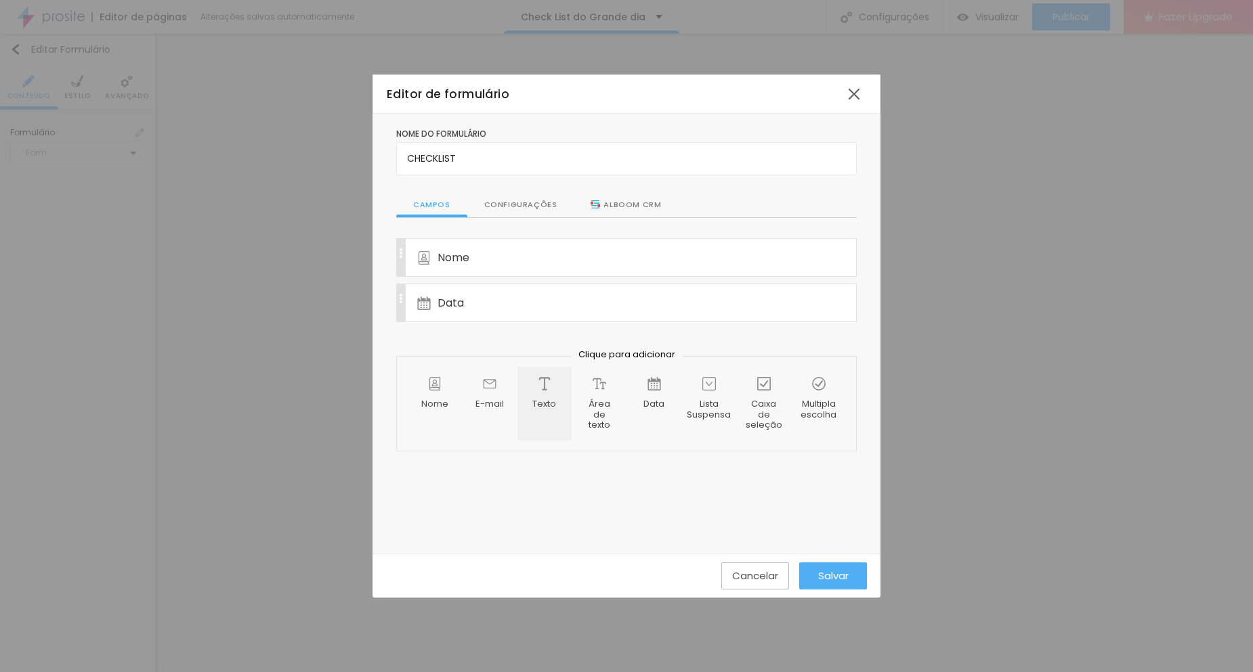
click at [539, 399] on span "Texto" at bounding box center [544, 404] width 24 height 11
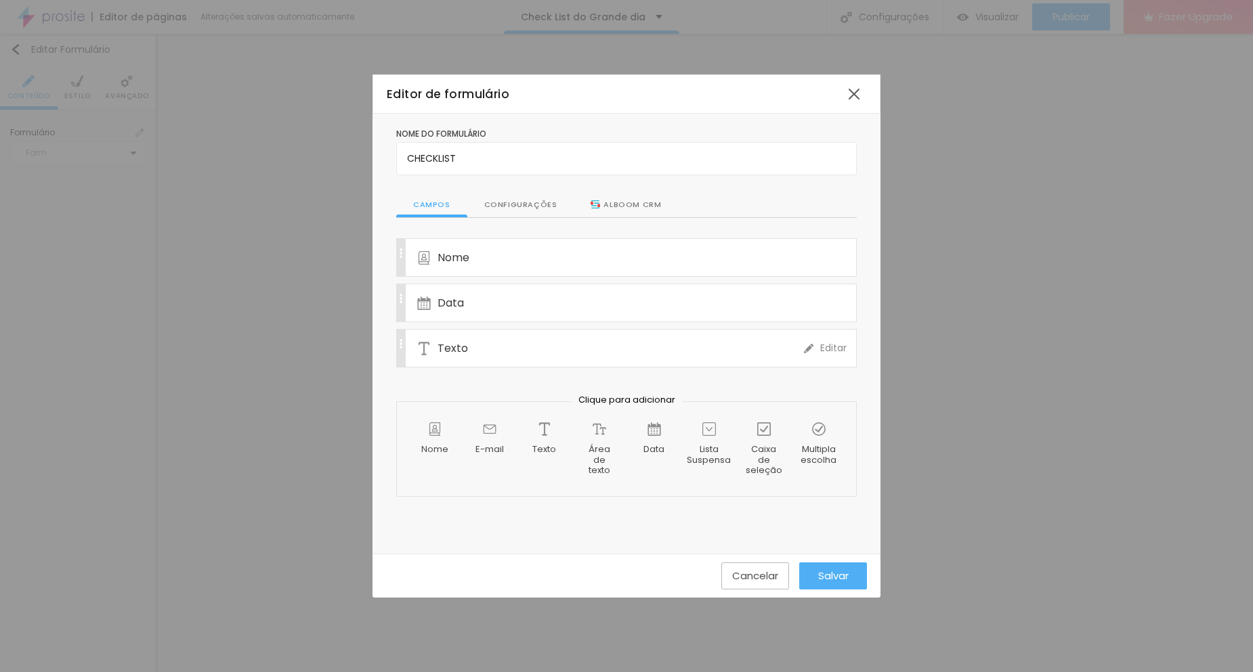
click at [455, 354] on span "Texto" at bounding box center [452, 348] width 30 height 17
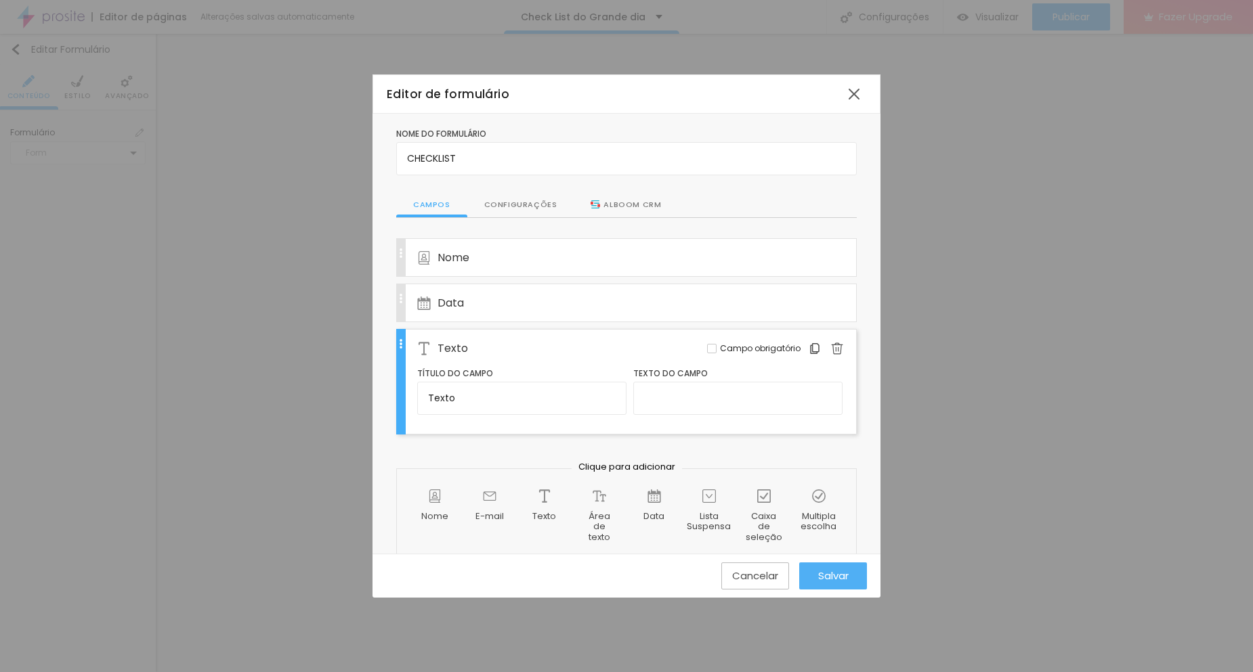
click at [452, 351] on span "Texto" at bounding box center [452, 348] width 30 height 17
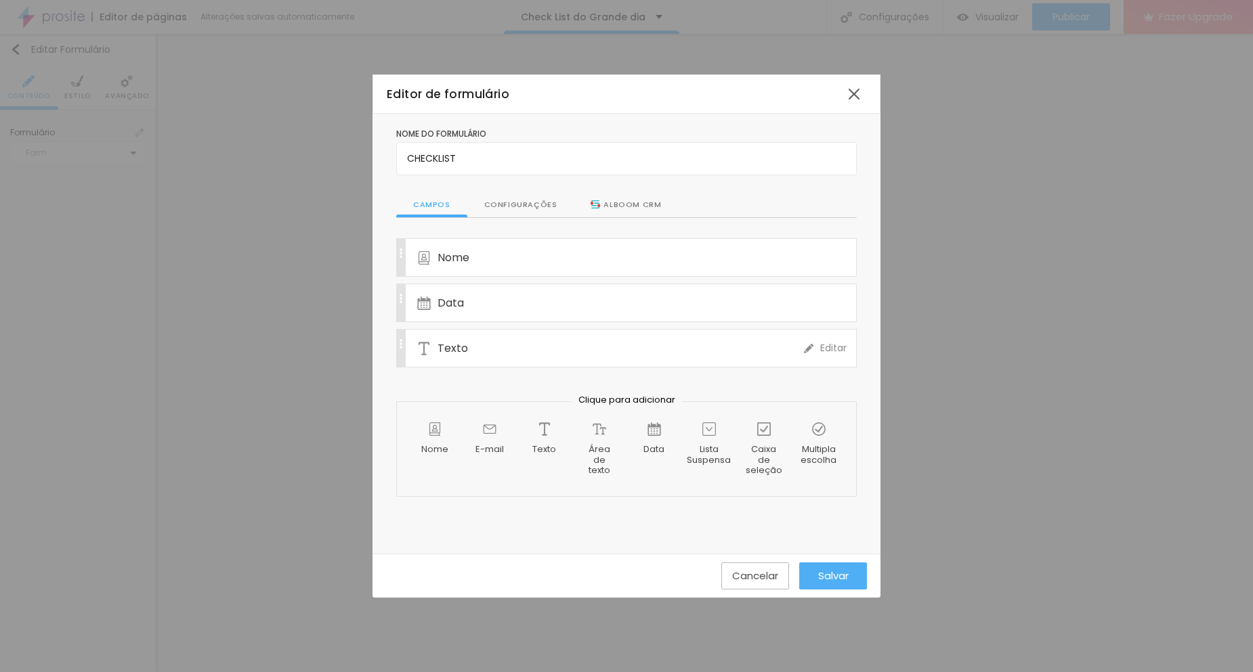
click at [452, 351] on span "Texto" at bounding box center [452, 348] width 30 height 17
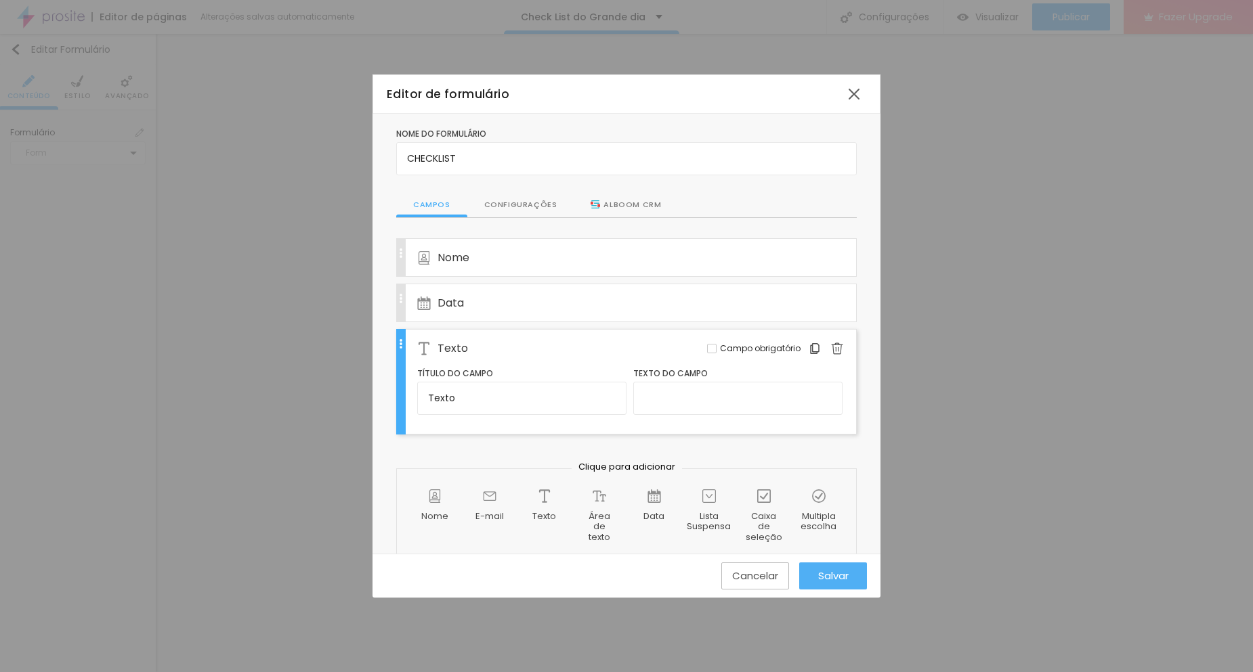
click at [534, 346] on div "Texto" at bounding box center [610, 348] width 387 height 37
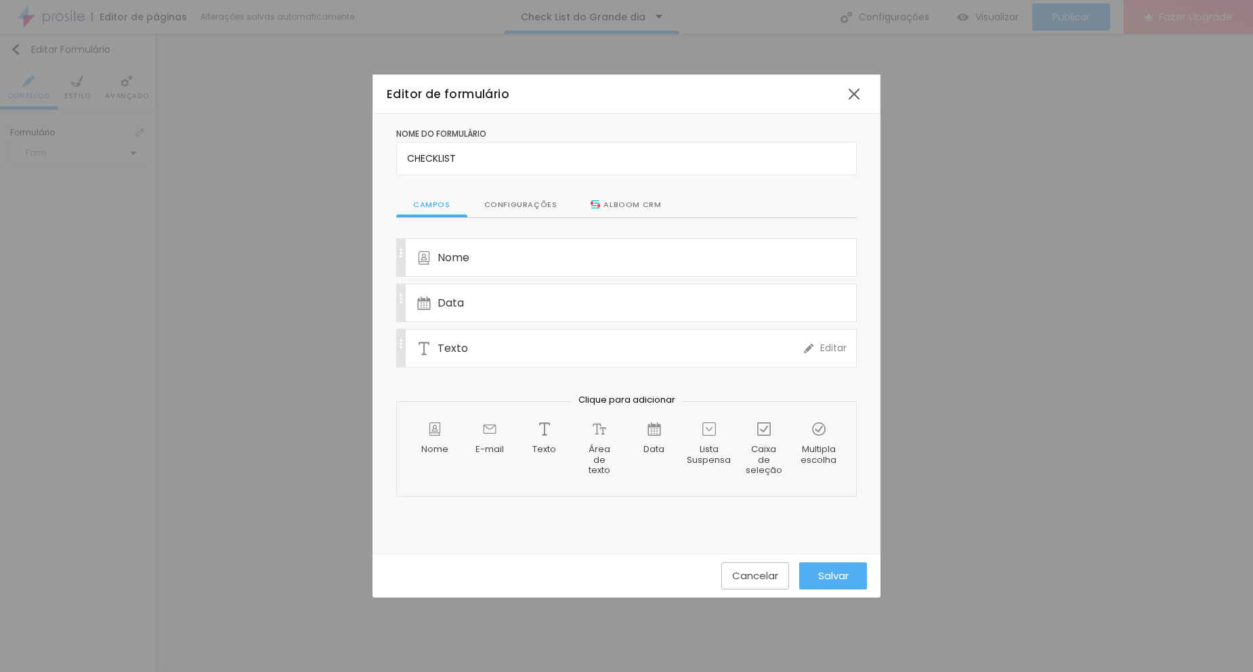
click at [831, 351] on span "Editar" at bounding box center [833, 348] width 26 height 14
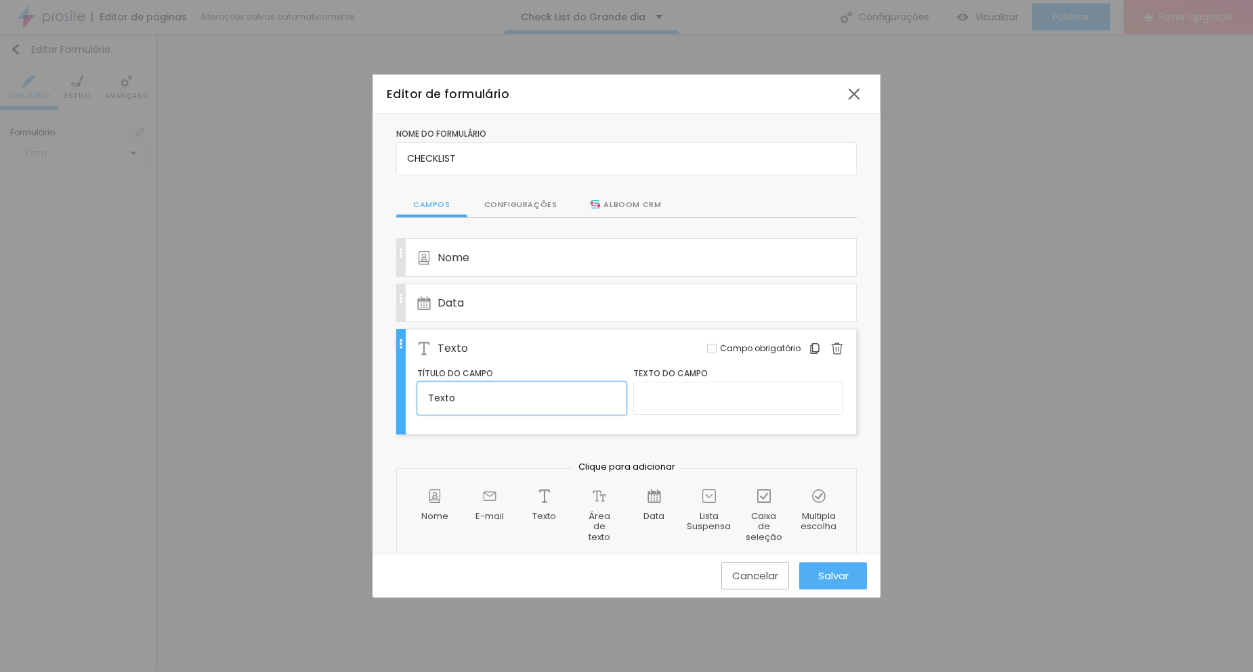
click at [480, 391] on input "Texto" at bounding box center [521, 398] width 209 height 33
click at [479, 391] on input "Texto" at bounding box center [521, 398] width 209 height 33
click at [488, 170] on input "CHECKLIST" at bounding box center [626, 158] width 461 height 33
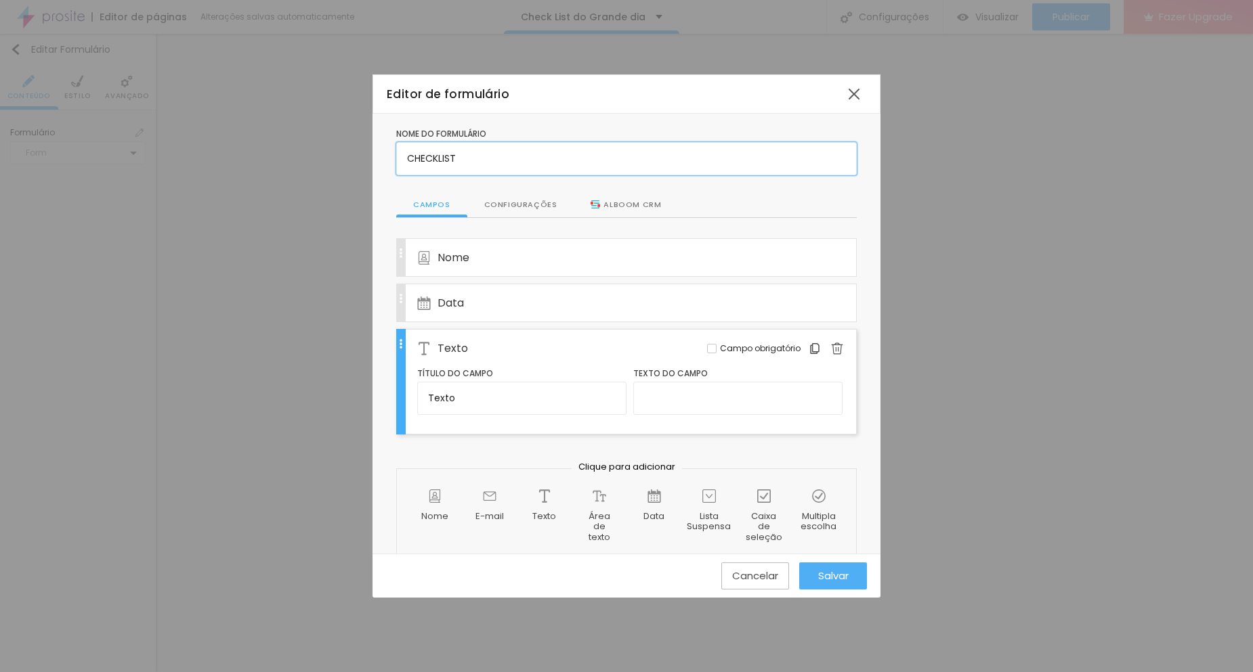
click at [488, 170] on input "CHECKLIST" at bounding box center [626, 158] width 461 height 33
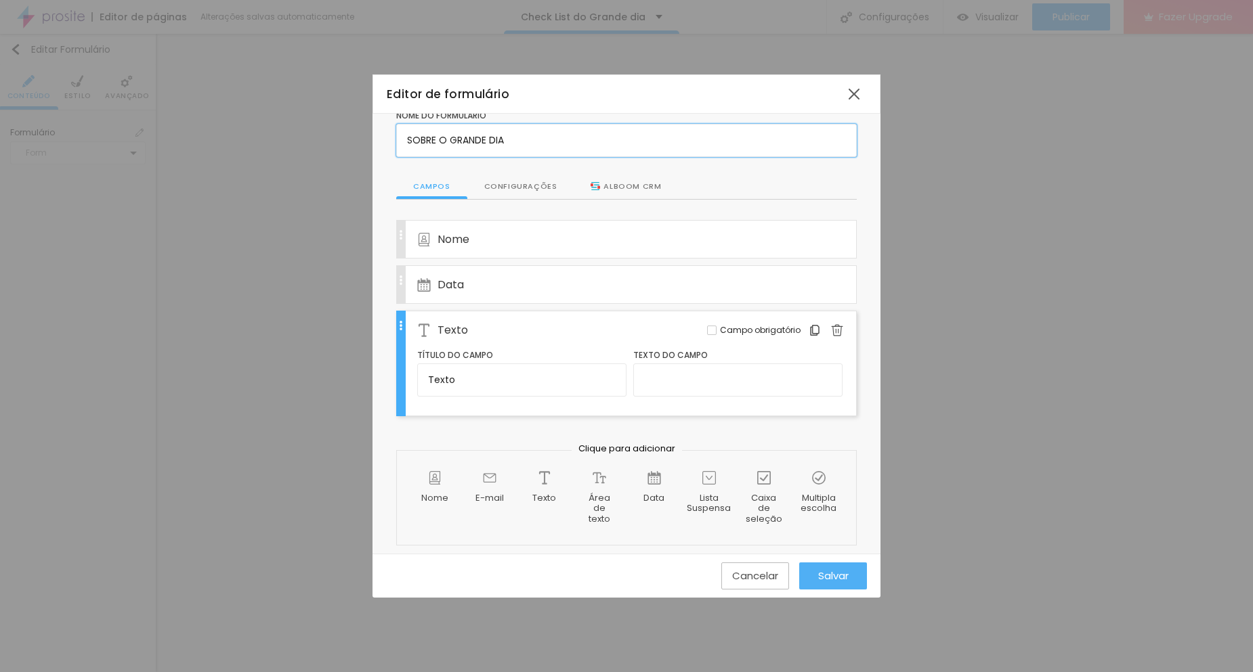
scroll to position [24, 0]
type input "SOBRE O GRANDE DIA"
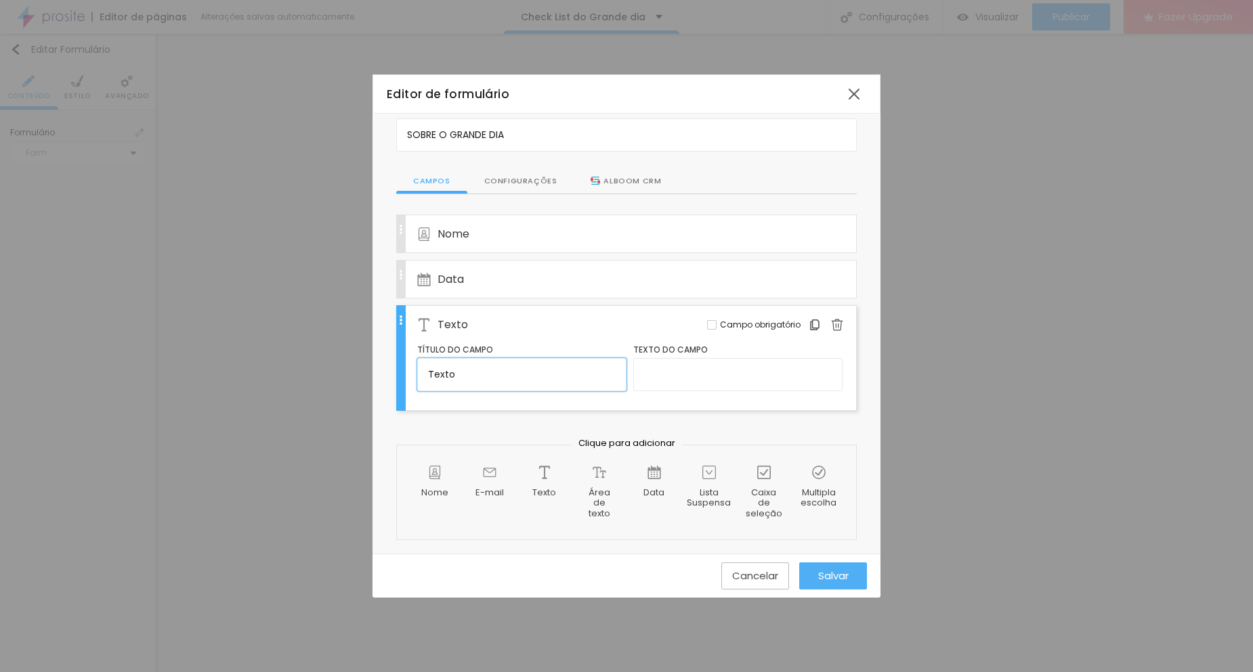
click at [486, 385] on input "Texto" at bounding box center [521, 374] width 209 height 33
click at [497, 383] on input "Texto" at bounding box center [521, 374] width 209 height 33
type input "m"
type input "Making of da [GEOGRAPHIC_DATA]"
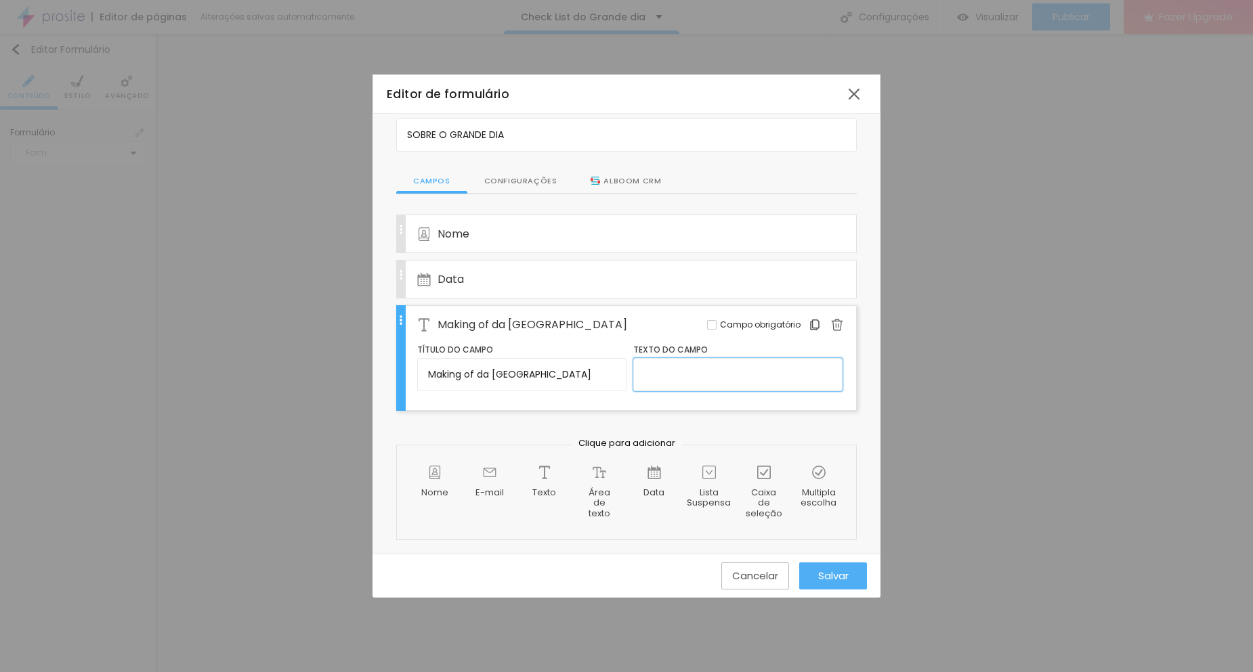
click at [691, 383] on input "text" at bounding box center [737, 374] width 209 height 33
click at [610, 506] on div "Área de texto" at bounding box center [599, 493] width 54 height 74
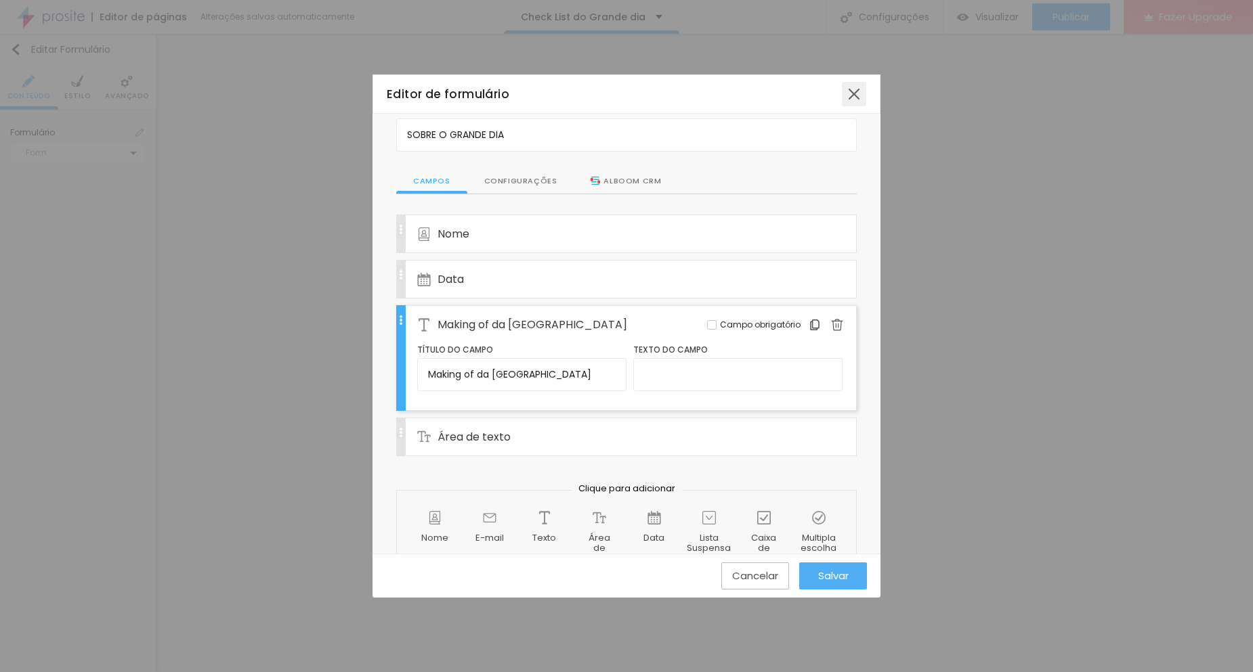
click at [846, 91] on div at bounding box center [854, 94] width 24 height 24
